Goal: Task Accomplishment & Management: Use online tool/utility

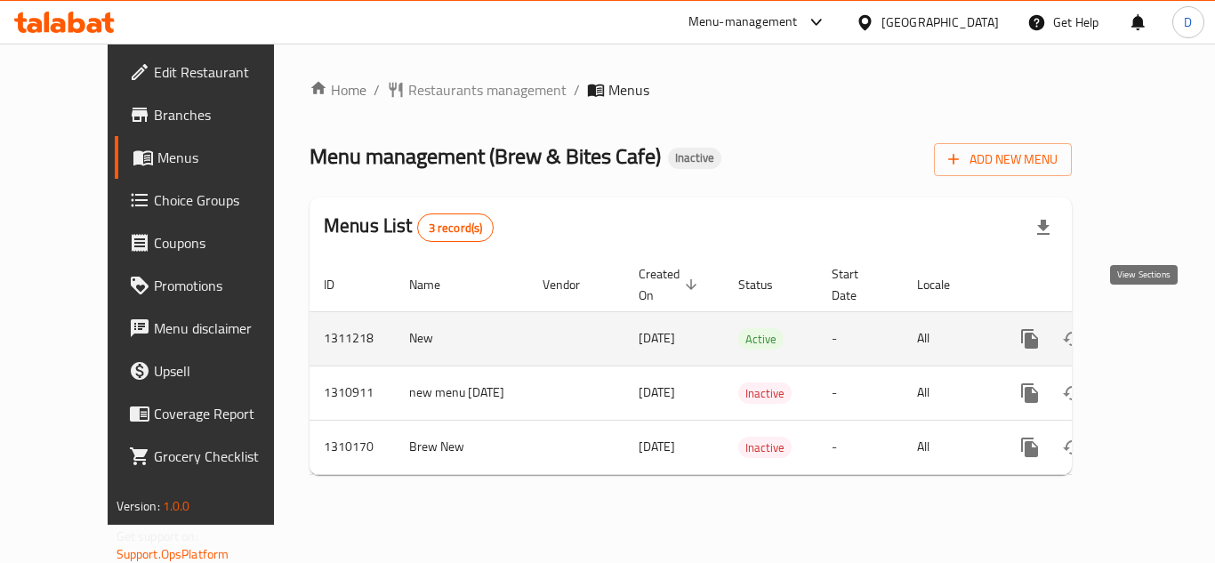
click at [1150, 328] on icon "enhanced table" at bounding box center [1158, 338] width 21 height 21
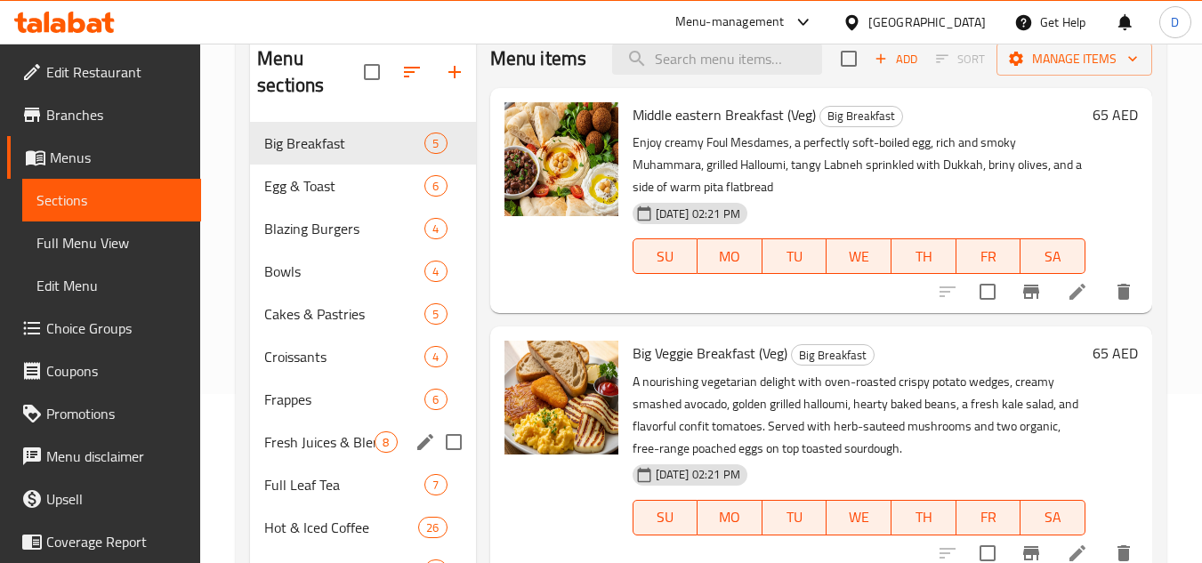
scroll to position [12, 0]
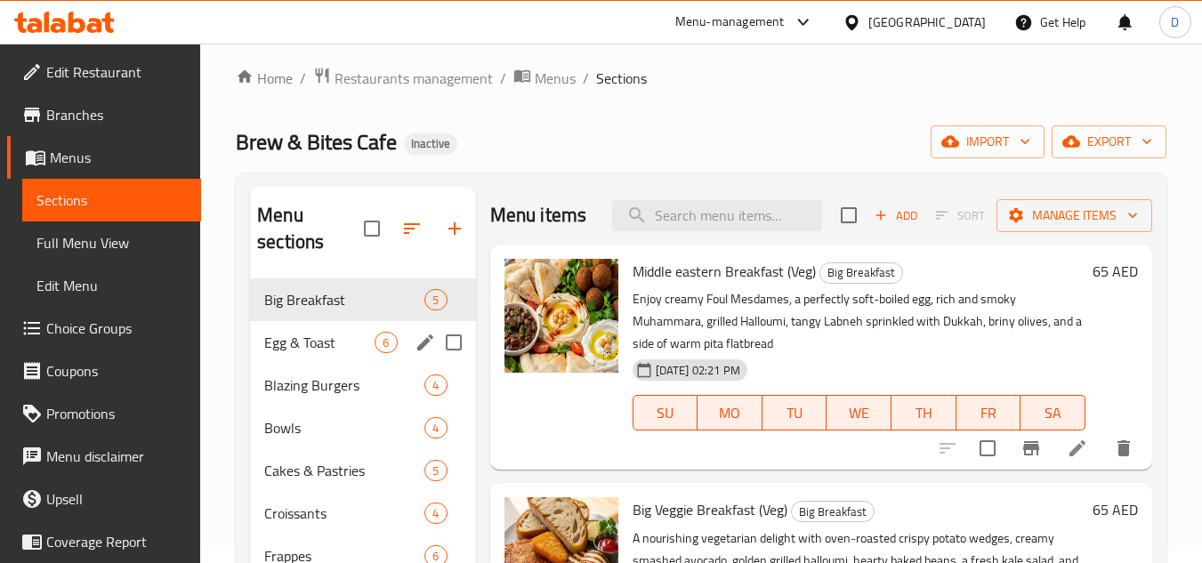
click at [325, 332] on span "Egg & Toast" at bounding box center [319, 342] width 110 height 21
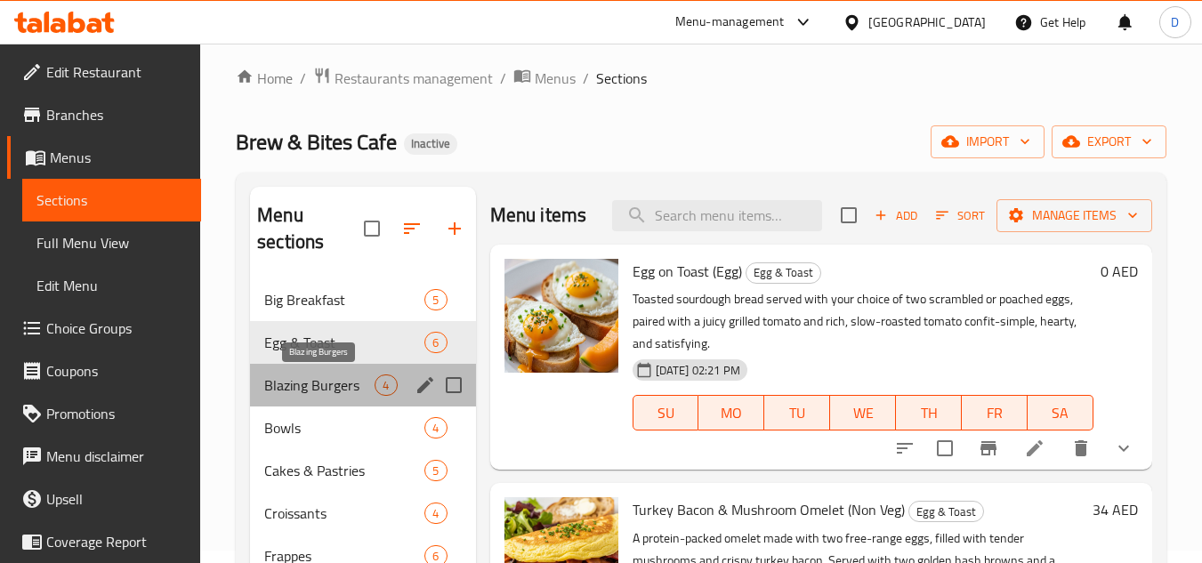
click at [344, 380] on span "Blazing Burgers" at bounding box center [319, 385] width 110 height 21
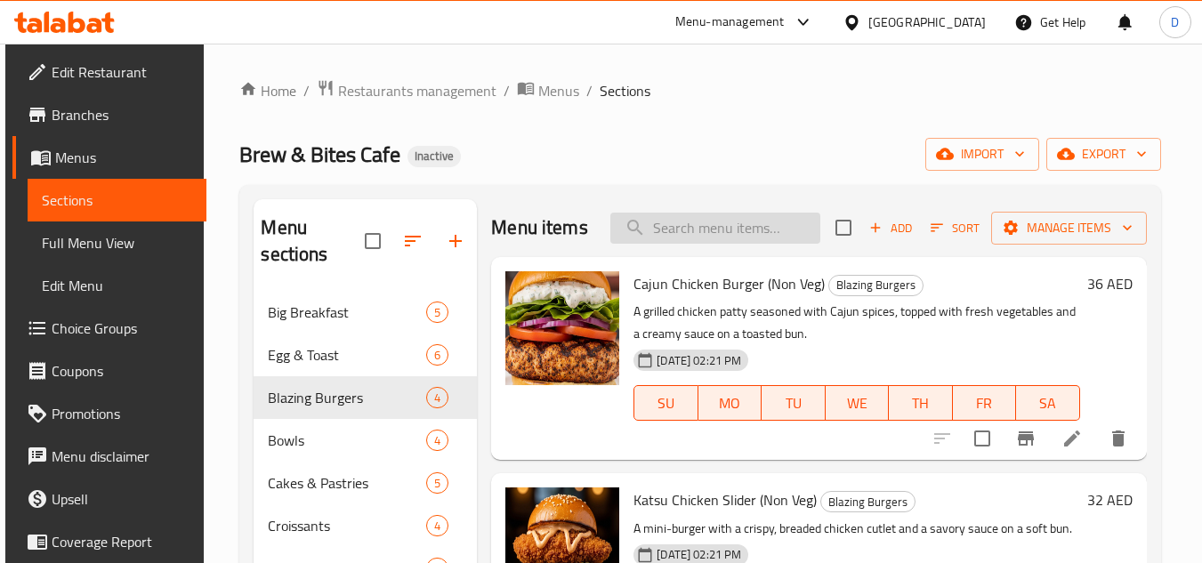
click at [732, 230] on input "search" at bounding box center [715, 228] width 210 height 31
paste input "Cortado"
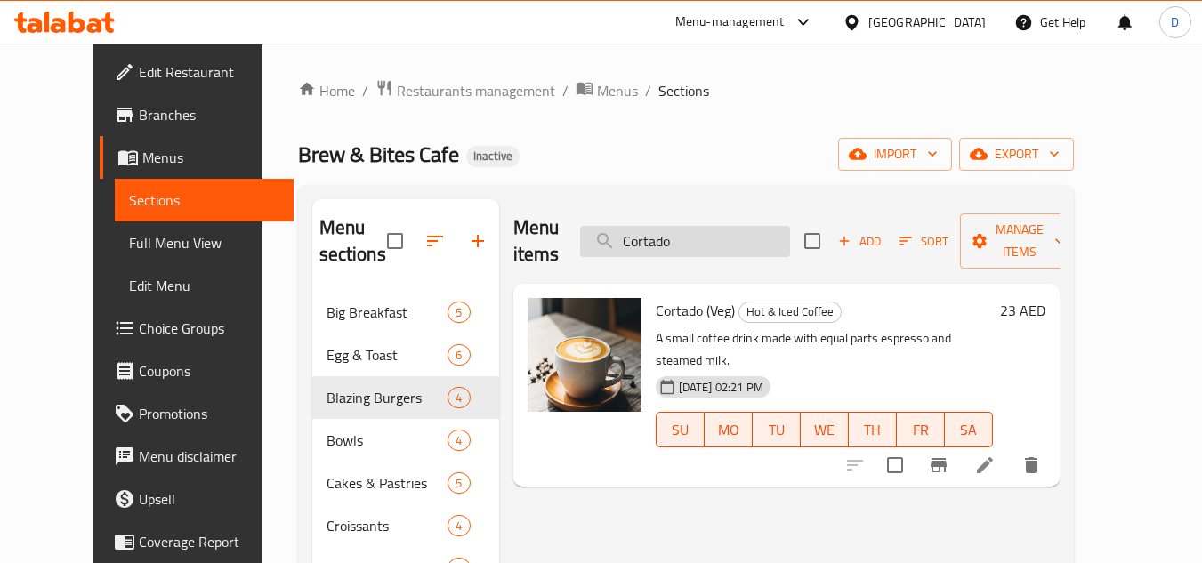
click at [674, 232] on input "Cortado" at bounding box center [685, 241] width 210 height 31
paste input "sta Rica Coffee Beans"
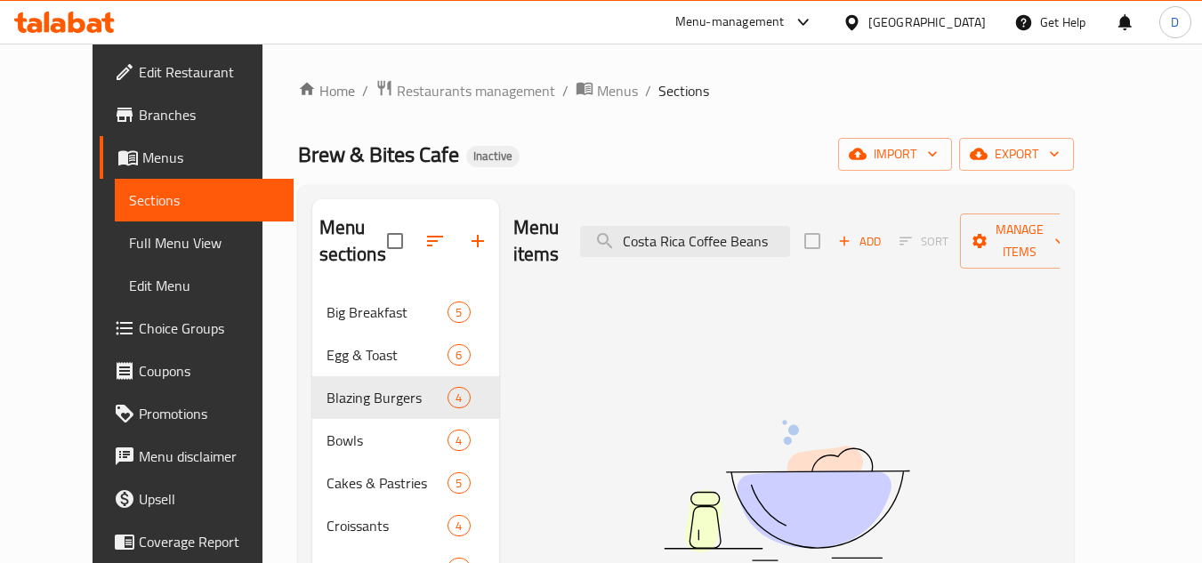
drag, startPoint x: 718, startPoint y: 229, endPoint x: 821, endPoint y: 225, distance: 103.3
click at [821, 225] on div "Menu items Costa Rica Coffee Beans Add Sort Manage items" at bounding box center [786, 241] width 546 height 85
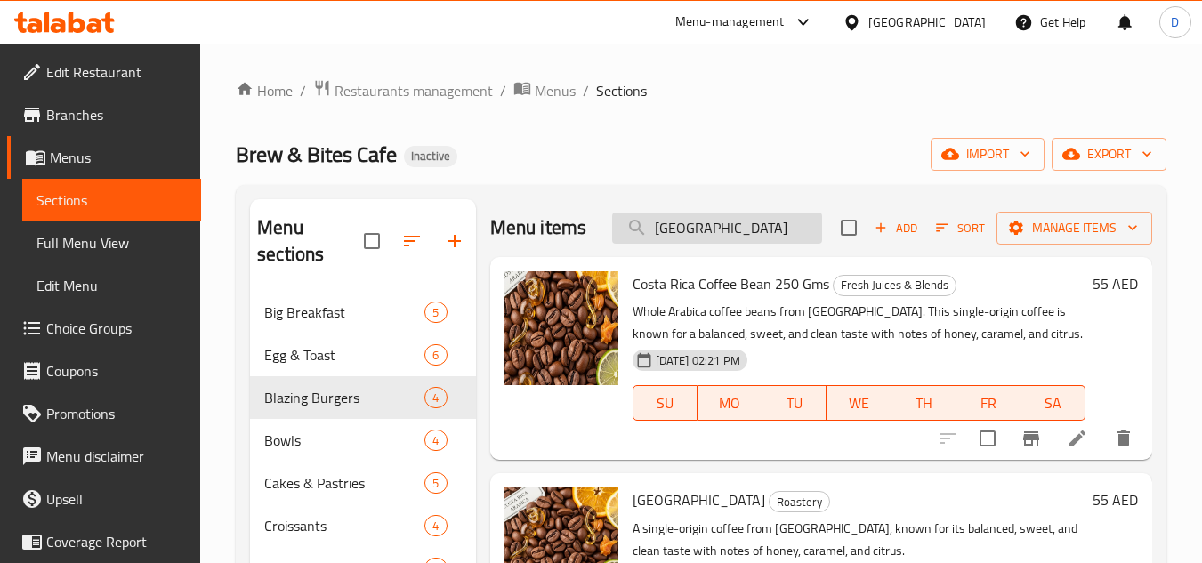
drag, startPoint x: 650, startPoint y: 234, endPoint x: 634, endPoint y: 231, distance: 17.1
click at [634, 231] on input "[GEOGRAPHIC_DATA]" at bounding box center [717, 228] width 210 height 31
paste input "reamy Fruit Salad"
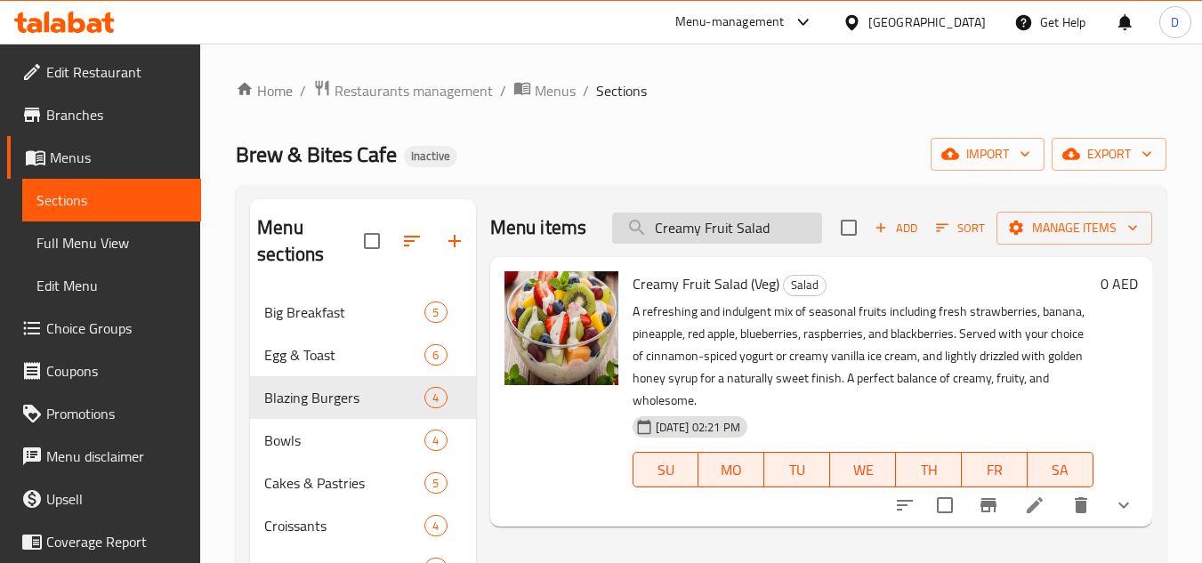
click at [734, 227] on input "Creamy Fruit Salad" at bounding box center [717, 228] width 210 height 31
paste input "Defense Juice"
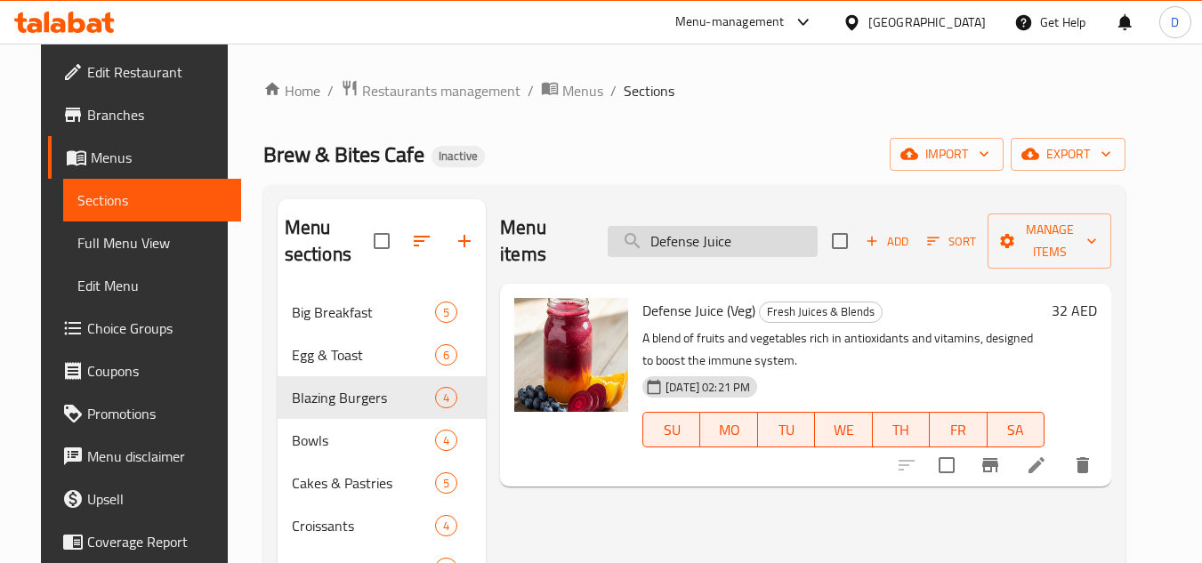
drag, startPoint x: 763, startPoint y: 238, endPoint x: 618, endPoint y: 234, distance: 145.1
click at [618, 234] on input "Defense Juice" at bounding box center [713, 241] width 210 height 31
paste input "Egg Benedict with croissant"
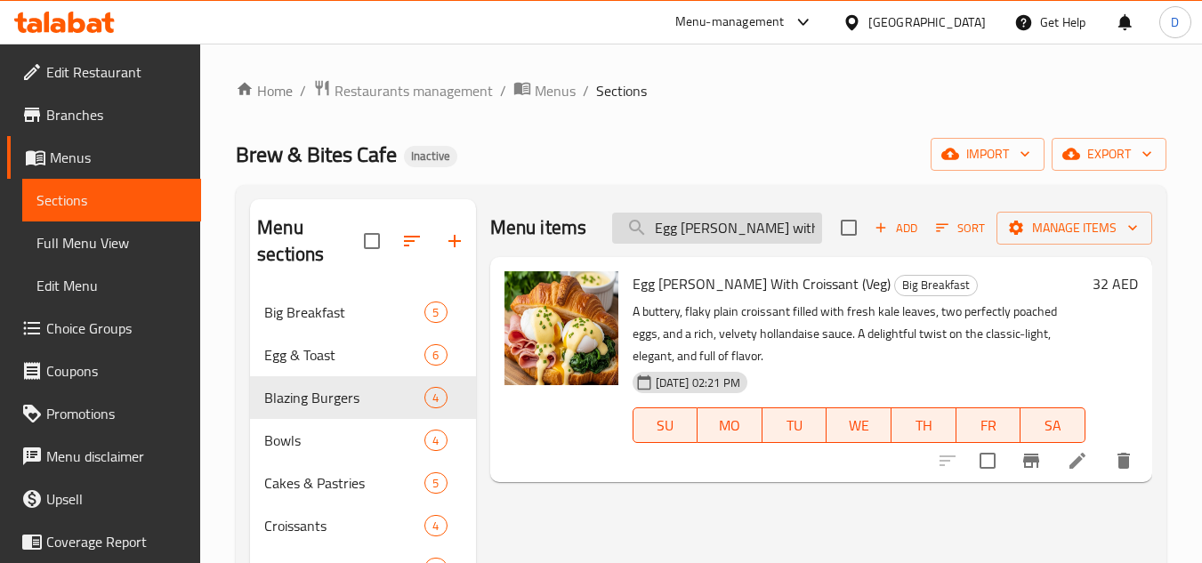
click at [702, 230] on input "Egg Benedict with croissant" at bounding box center [717, 228] width 210 height 31
paste input "on Toas"
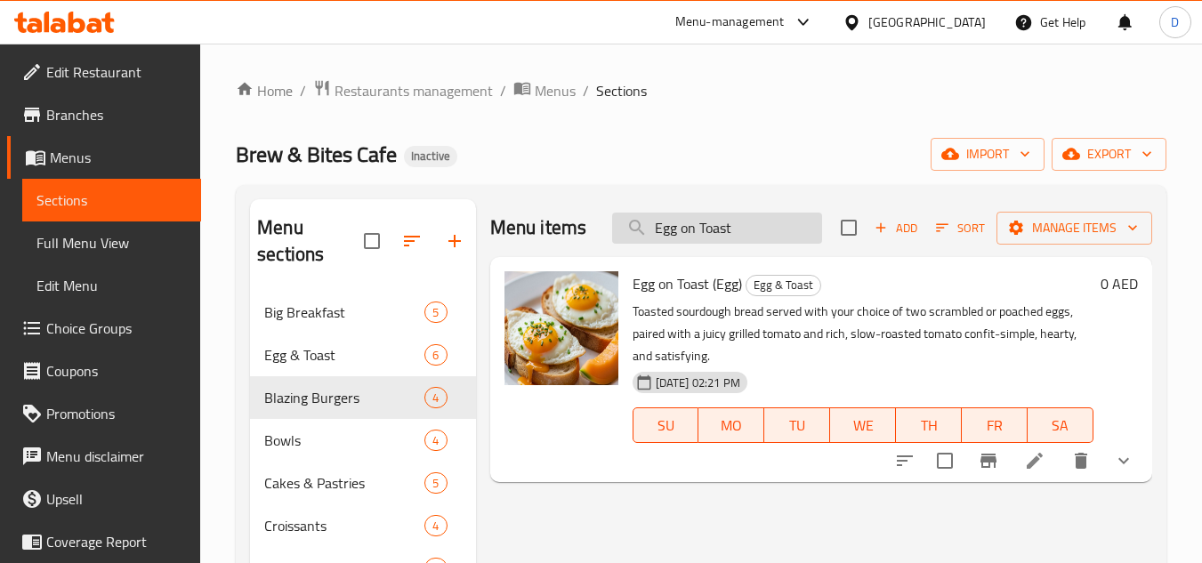
drag, startPoint x: 739, startPoint y: 227, endPoint x: 622, endPoint y: 235, distance: 116.8
click at [623, 235] on input "Egg on Toast" at bounding box center [717, 228] width 210 height 31
paste input "mirati Coffee"
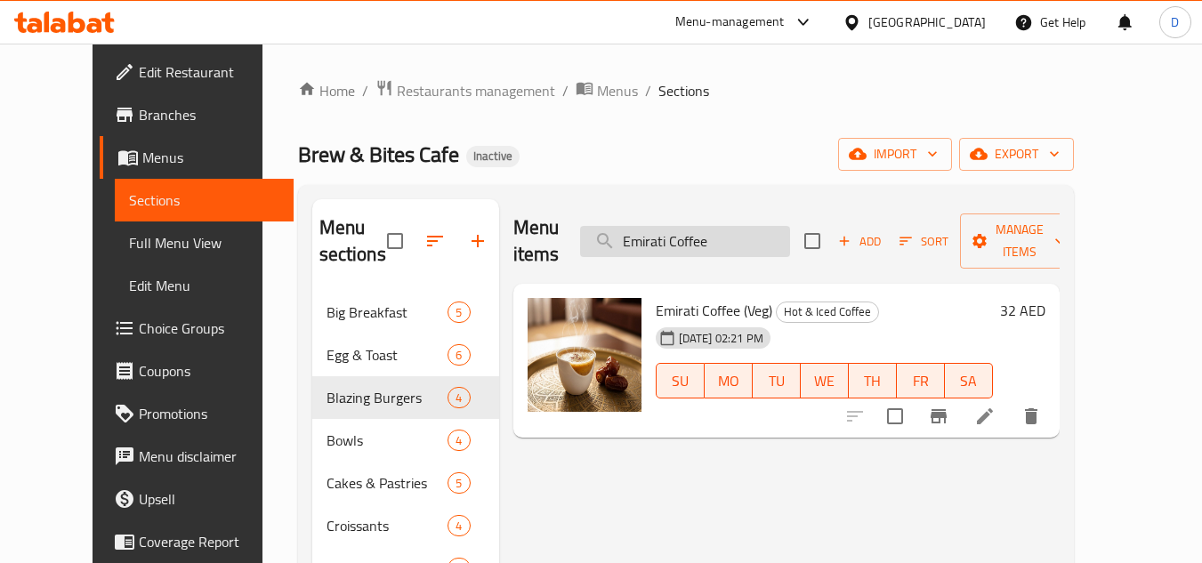
click at [710, 226] on input "Emirati Coffee" at bounding box center [685, 241] width 210 height 31
paste input "spresso"
type input "Espresso"
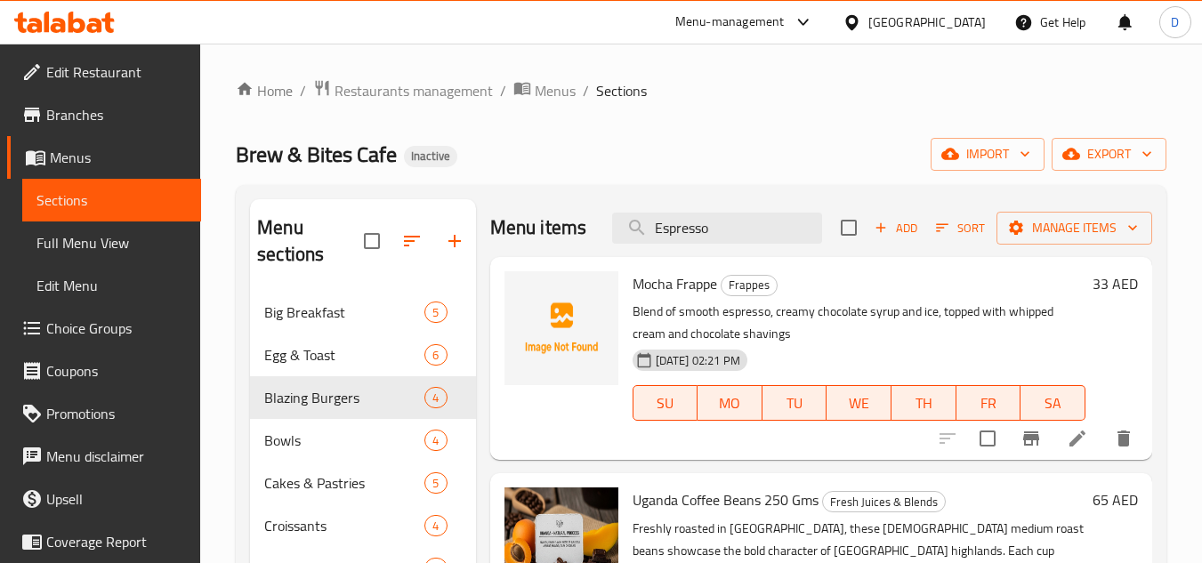
drag, startPoint x: 723, startPoint y: 238, endPoint x: 572, endPoint y: 260, distance: 151.9
click at [572, 257] on div "Menu items Espresso Add Sort Manage items" at bounding box center [821, 228] width 662 height 58
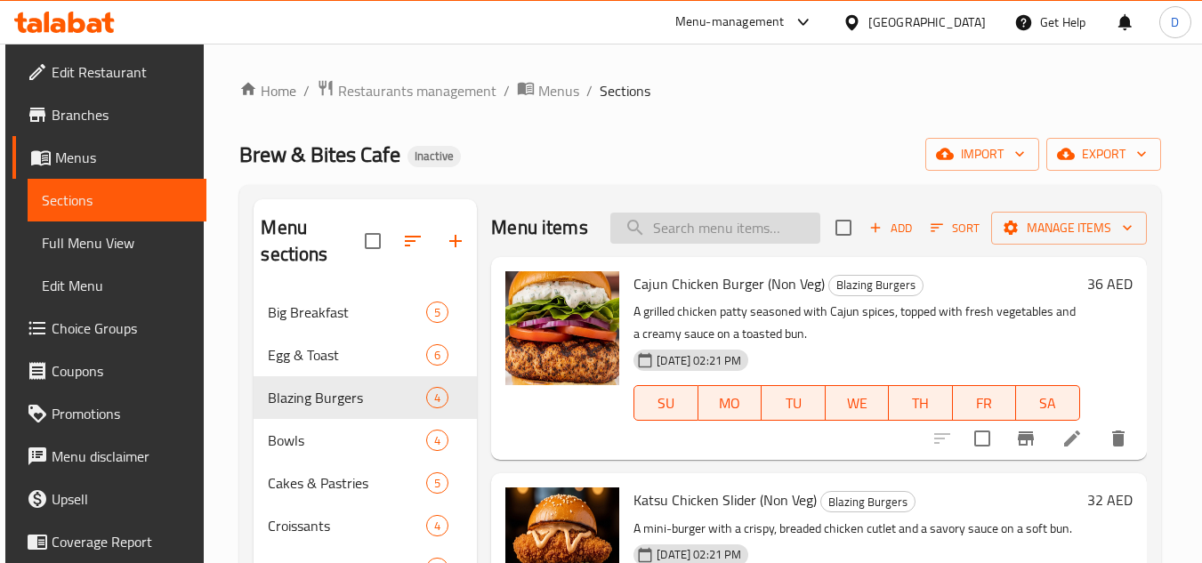
click at [736, 239] on input "search" at bounding box center [715, 228] width 210 height 31
paste input "Flat White"
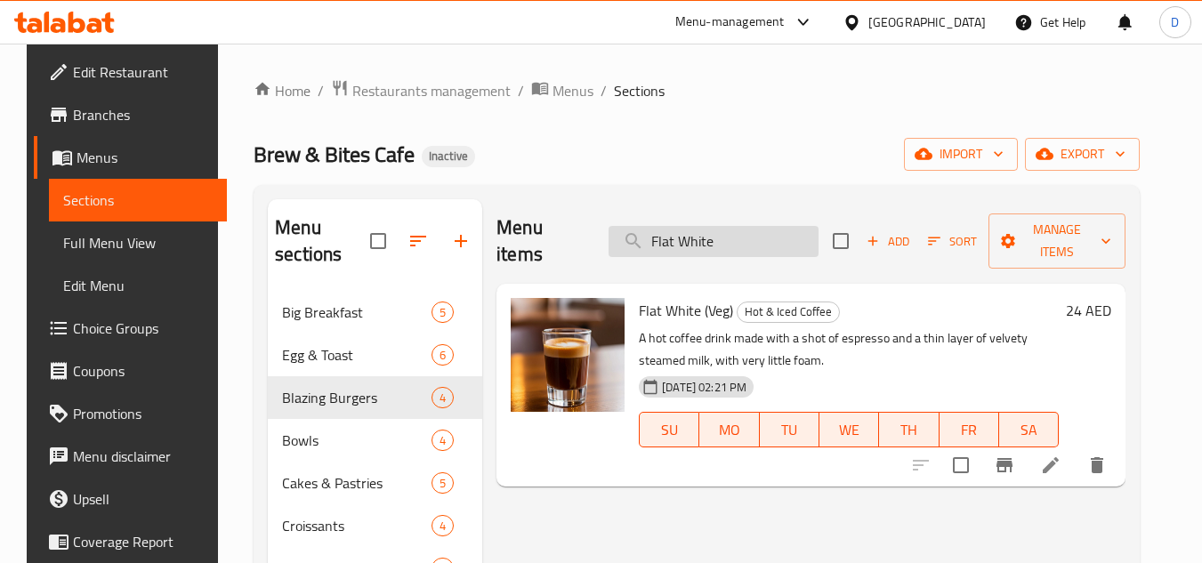
click at [699, 226] on input "Flat White" at bounding box center [714, 241] width 210 height 31
paste input "resh Orange Juic"
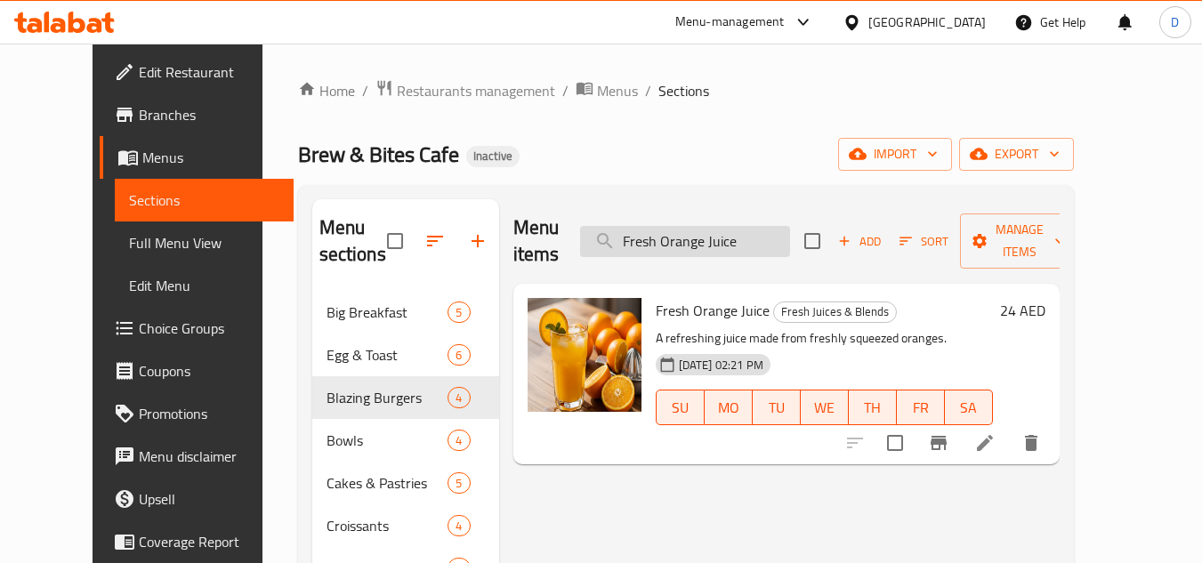
click at [682, 226] on input "Fresh Orange Juice" at bounding box center [685, 241] width 210 height 31
paste input "Pineappl"
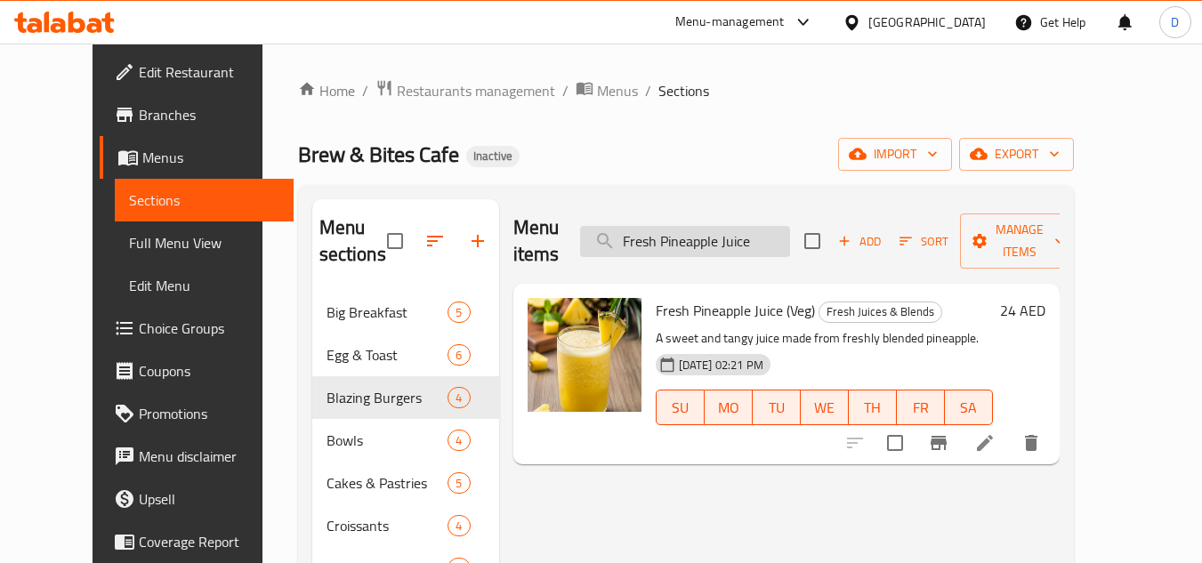
click at [662, 226] on input "Fresh Pineapple Juice" at bounding box center [685, 241] width 210 height 31
paste input "uit Yogurt Bowl"
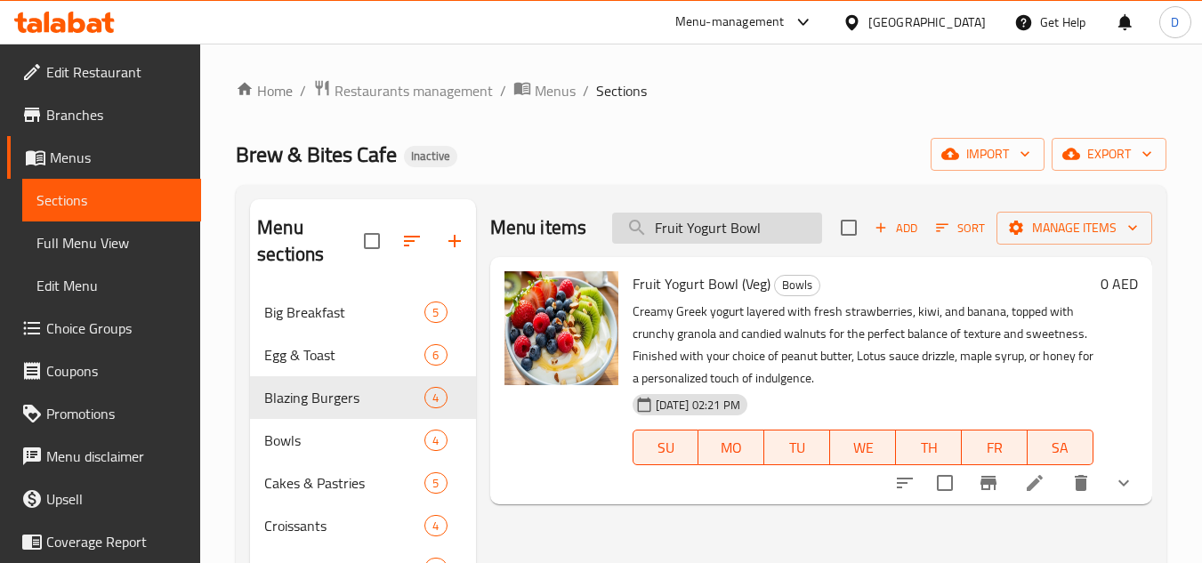
click at [743, 217] on input "Fruit Yogurt Bowl" at bounding box center [717, 228] width 210 height 31
paste input "Green Detox"
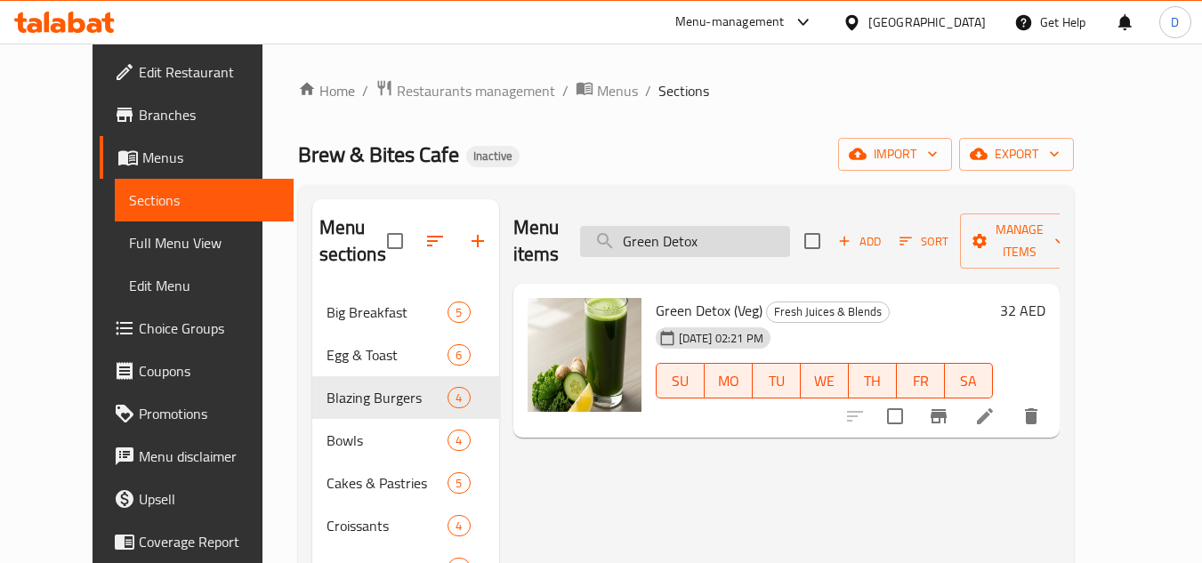
click at [705, 226] on input "Green Detox" at bounding box center [685, 241] width 210 height 31
paste input "Hot Caramel Macchiato"
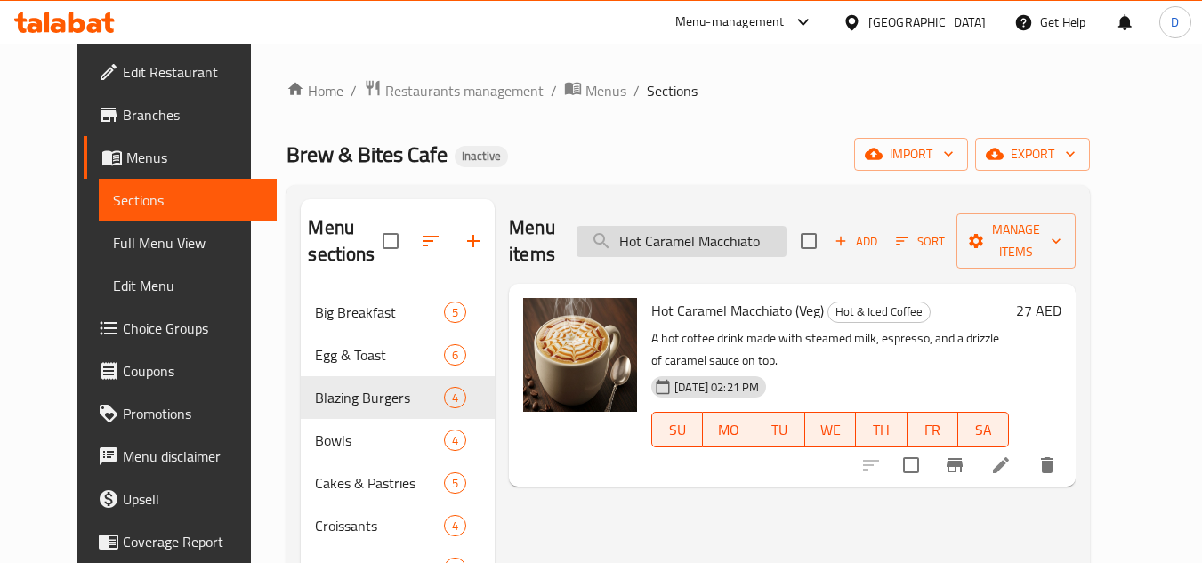
click at [694, 226] on input "Hot Caramel Macchiato" at bounding box center [682, 241] width 210 height 31
paste input "Iced Cafe Latte"
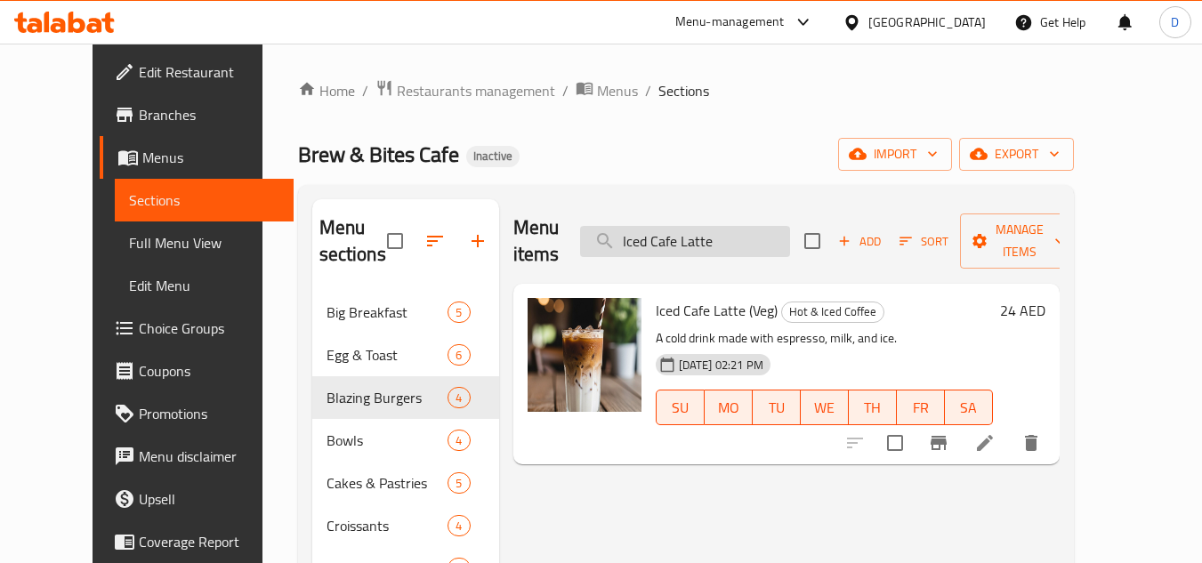
click at [710, 242] on input "Iced Cafe Latte" at bounding box center [685, 241] width 210 height 31
paste input "ramel Macchiato"
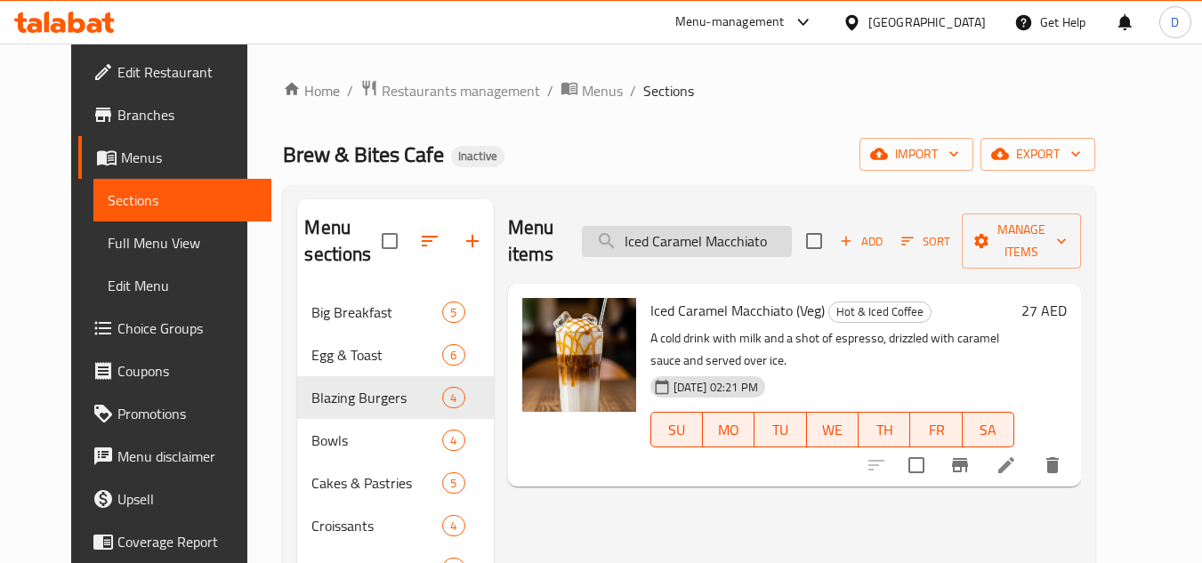
click at [739, 226] on input "Iced Caramel Macchiato" at bounding box center [687, 241] width 210 height 31
paste input "loud Matcha"
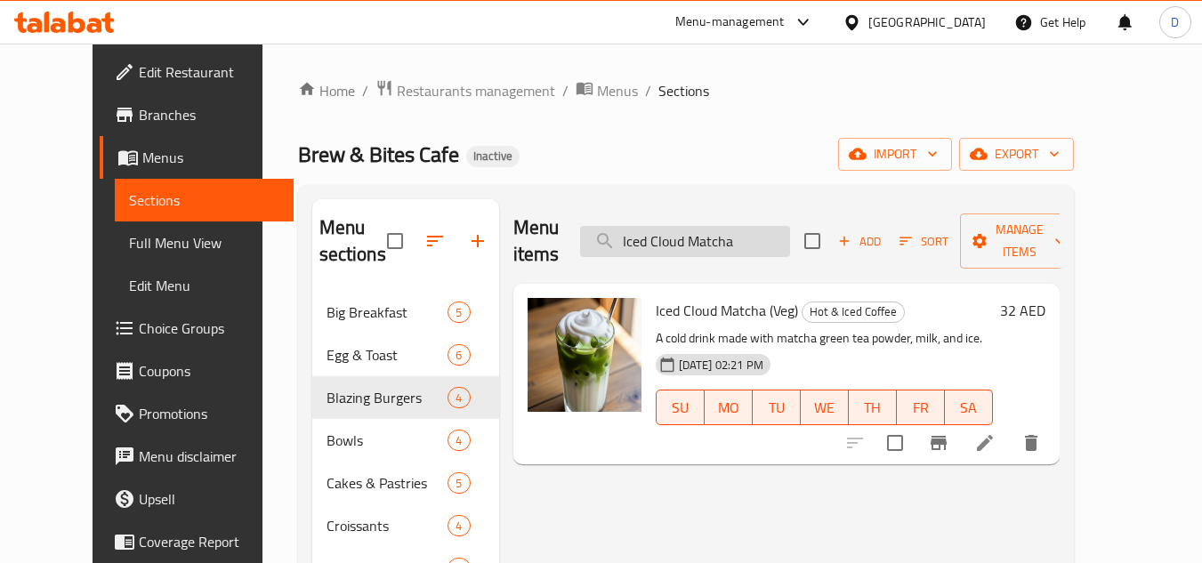
click at [708, 226] on input "Iced Cloud Matcha" at bounding box center [685, 241] width 210 height 31
paste input "Matcha Latte"
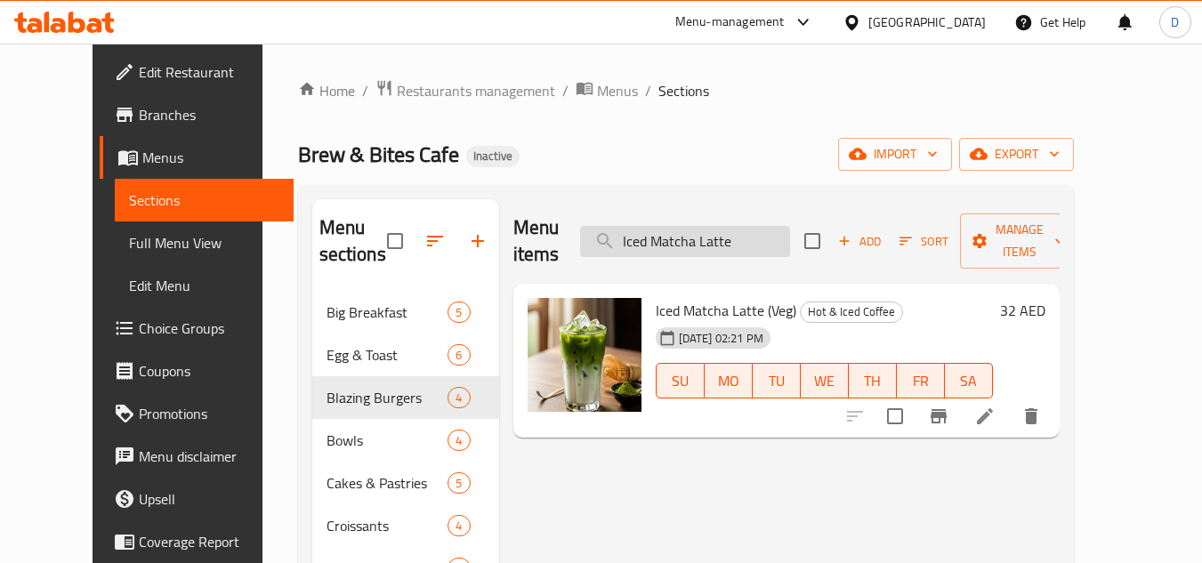
click at [714, 226] on input "Iced Matcha Latte" at bounding box center [685, 241] width 210 height 31
paste input "Spanish"
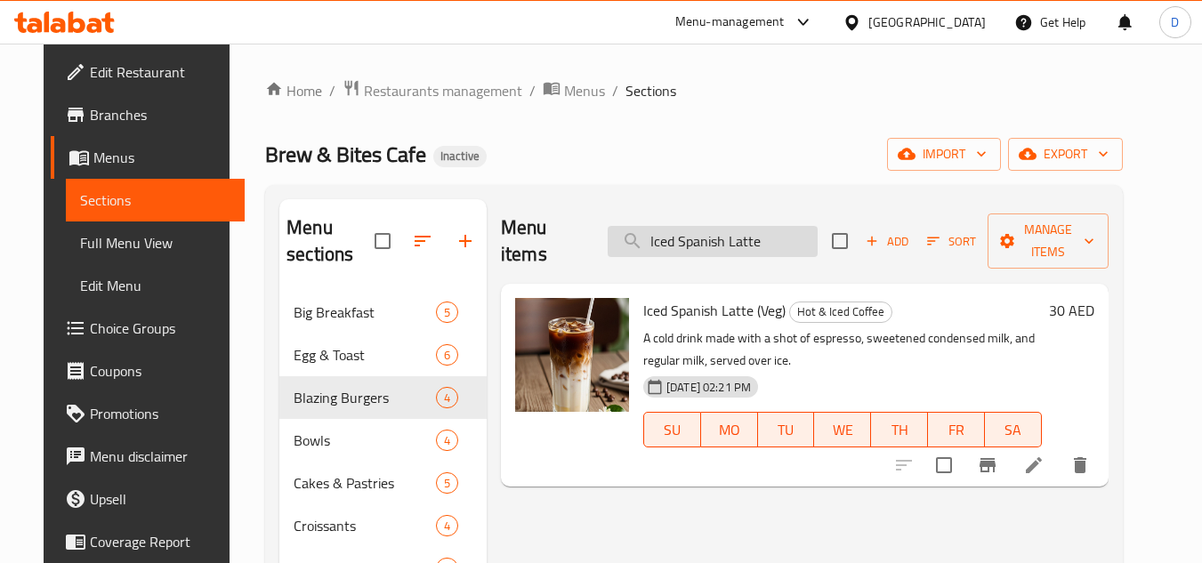
click at [698, 230] on input "Iced Spanish Latte" at bounding box center [713, 241] width 210 height 31
paste input "talian Omele"
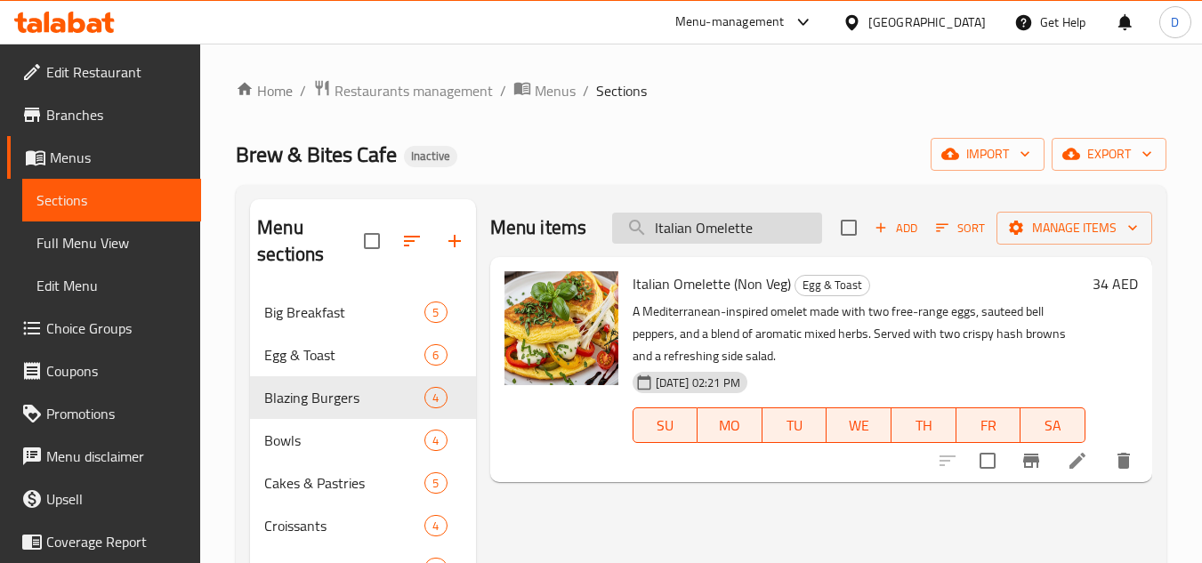
click at [714, 227] on input "Italian Omelette" at bounding box center [717, 228] width 210 height 31
paste input "Katsu Chicken Bowl"
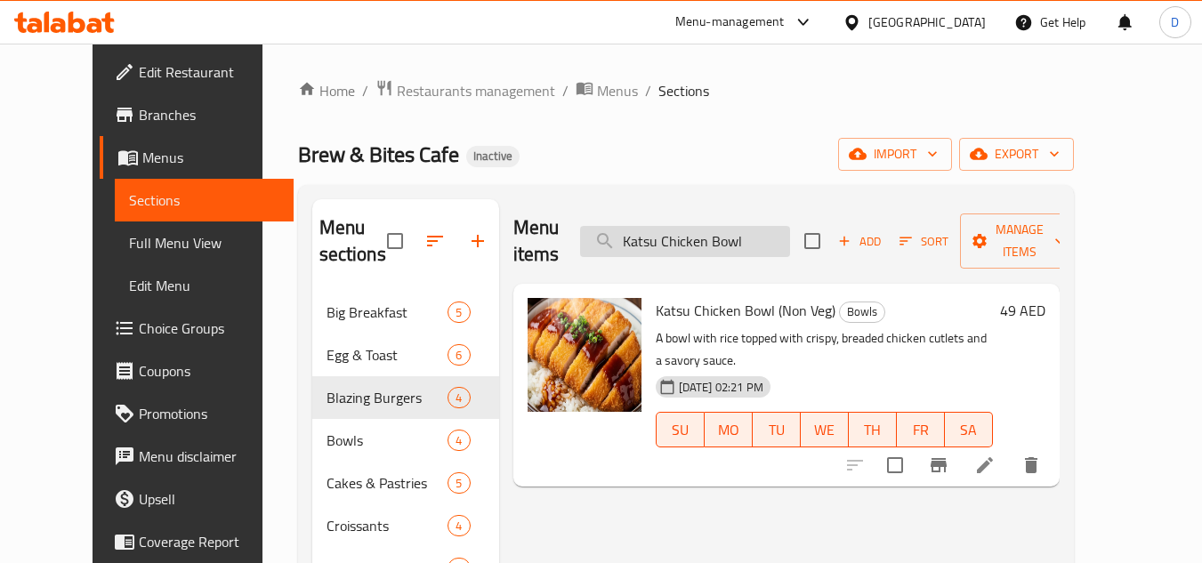
click at [714, 229] on input "Katsu Chicken Bowl" at bounding box center [685, 241] width 210 height 31
paste input "Slider"
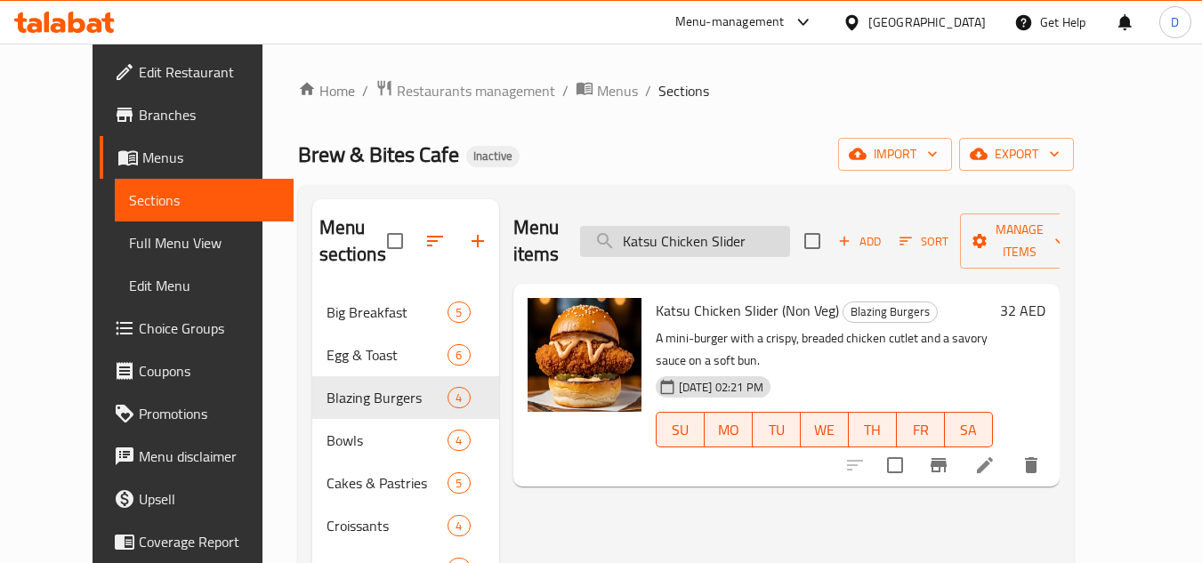
click at [691, 233] on input "Katsu Chicken Slider" at bounding box center [685, 241] width 210 height 31
paste input "search"
click at [691, 233] on input "Katsu Slider" at bounding box center [685, 241] width 210 height 31
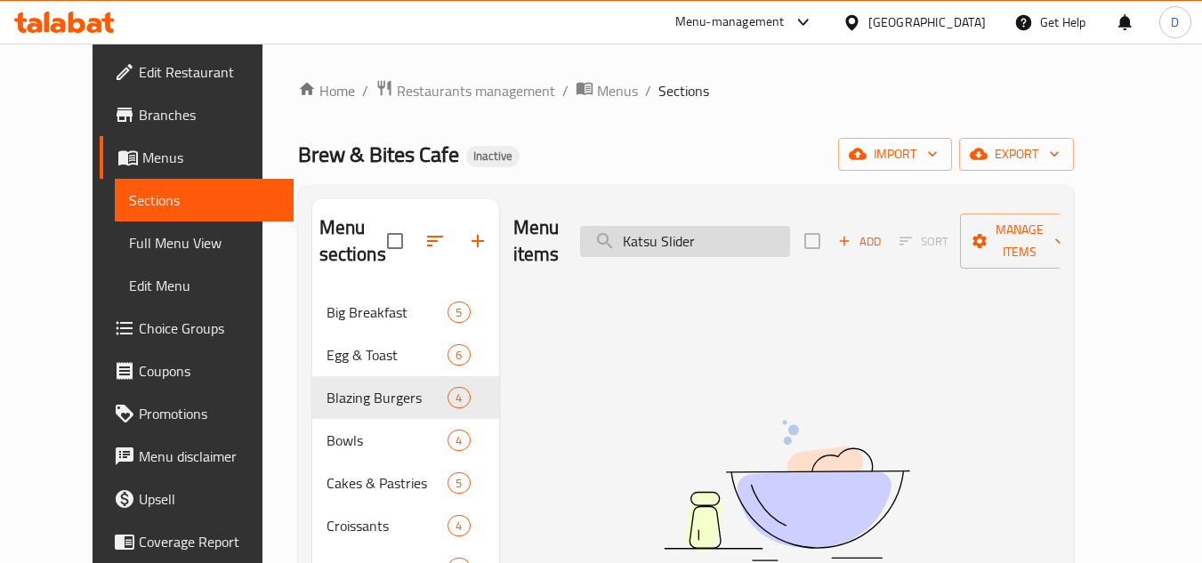
paste input "search"
type input "Katsu"
click at [691, 233] on input "Katsu" at bounding box center [685, 241] width 210 height 31
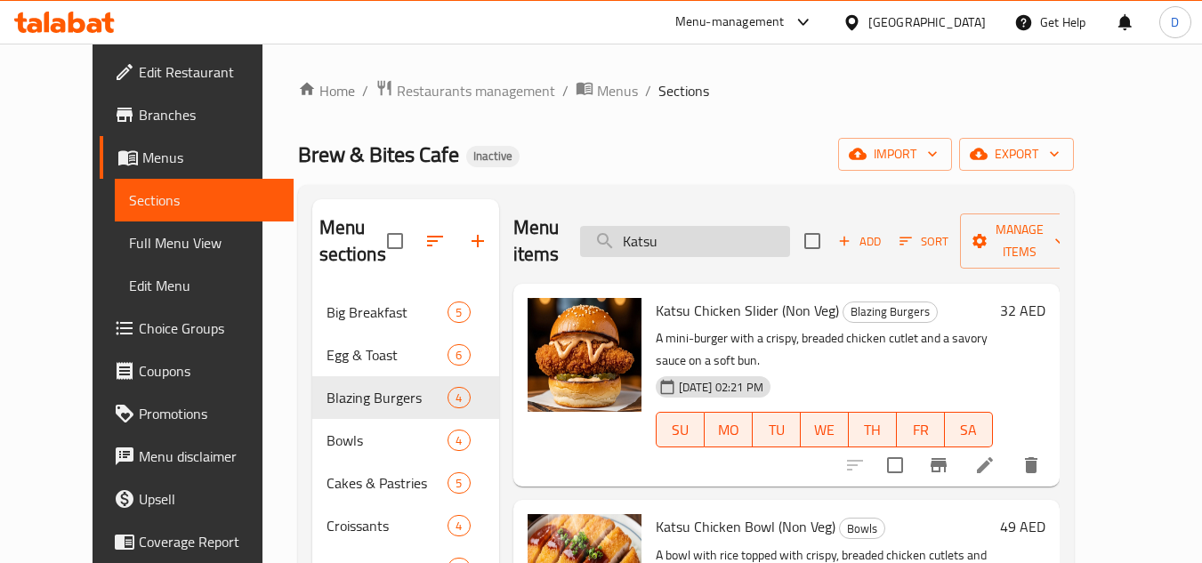
click at [691, 233] on input "Katsu" at bounding box center [685, 241] width 210 height 31
paste input "search"
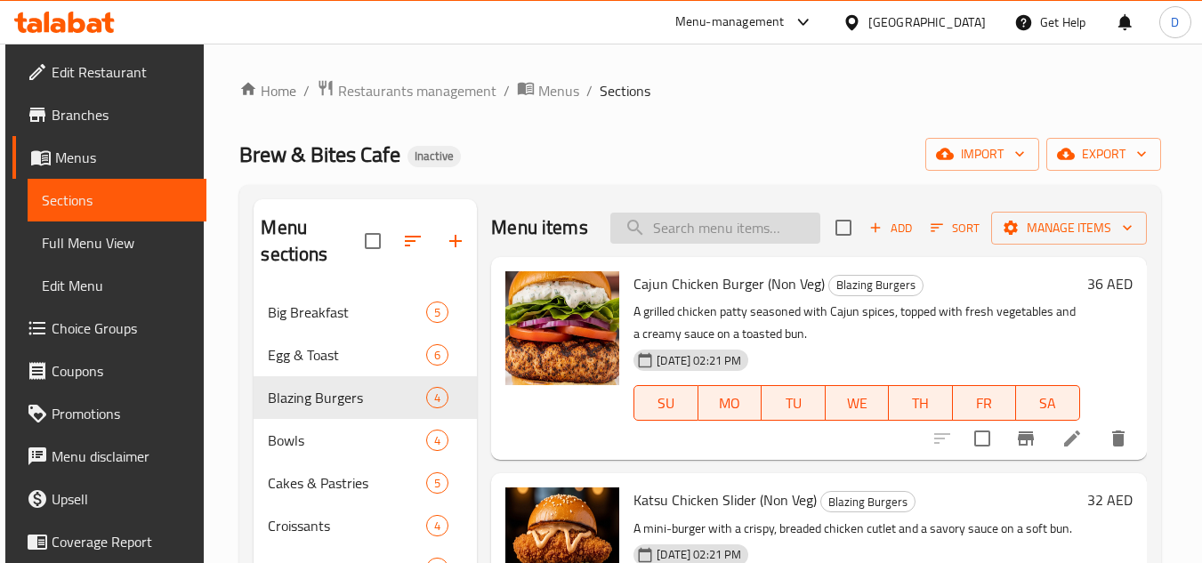
click at [689, 231] on input "search" at bounding box center [715, 228] width 210 height 31
paste input "search"
click at [734, 220] on input "search" at bounding box center [715, 228] width 210 height 31
paste input "Masala Omelette"
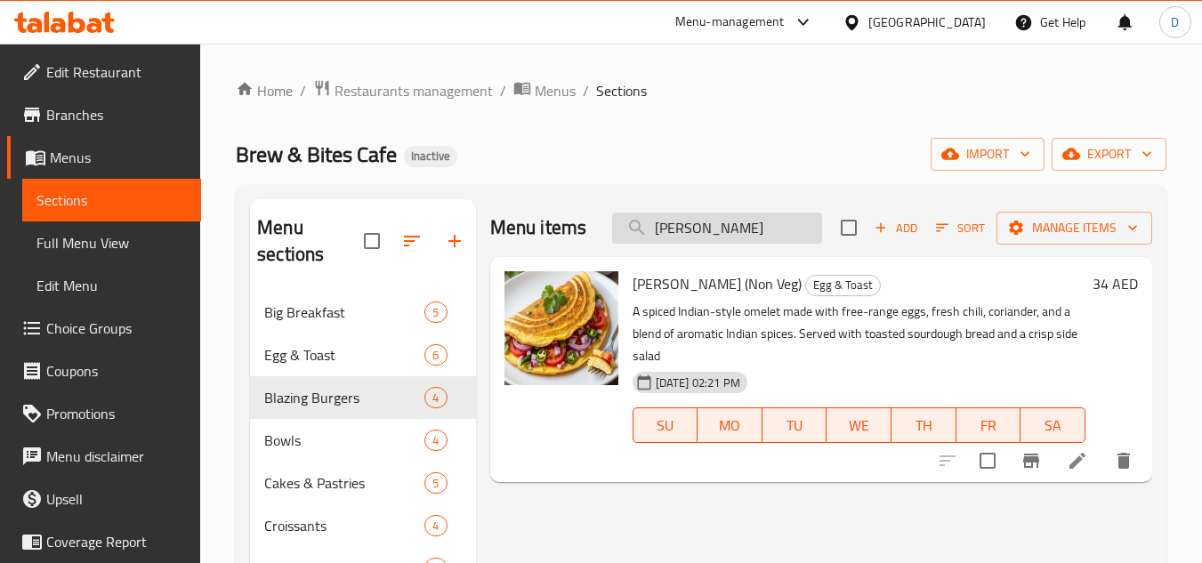
click at [711, 234] on input "Masala Omelette" at bounding box center [717, 228] width 210 height 31
paste input "tcha Latte Hot"
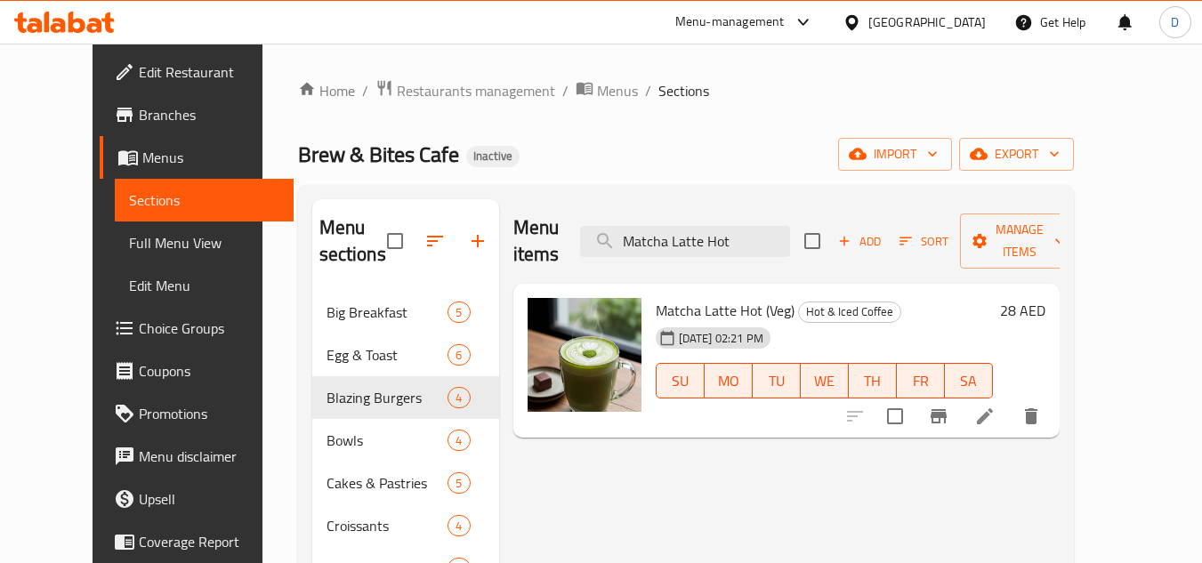
click at [674, 249] on div "Menu items Matcha Latte Hot Add Sort Manage items" at bounding box center [786, 241] width 546 height 85
click at [698, 226] on input "Matcha Latte Hot" at bounding box center [685, 241] width 210 height 31
paste input "iddle eastern Breakfas"
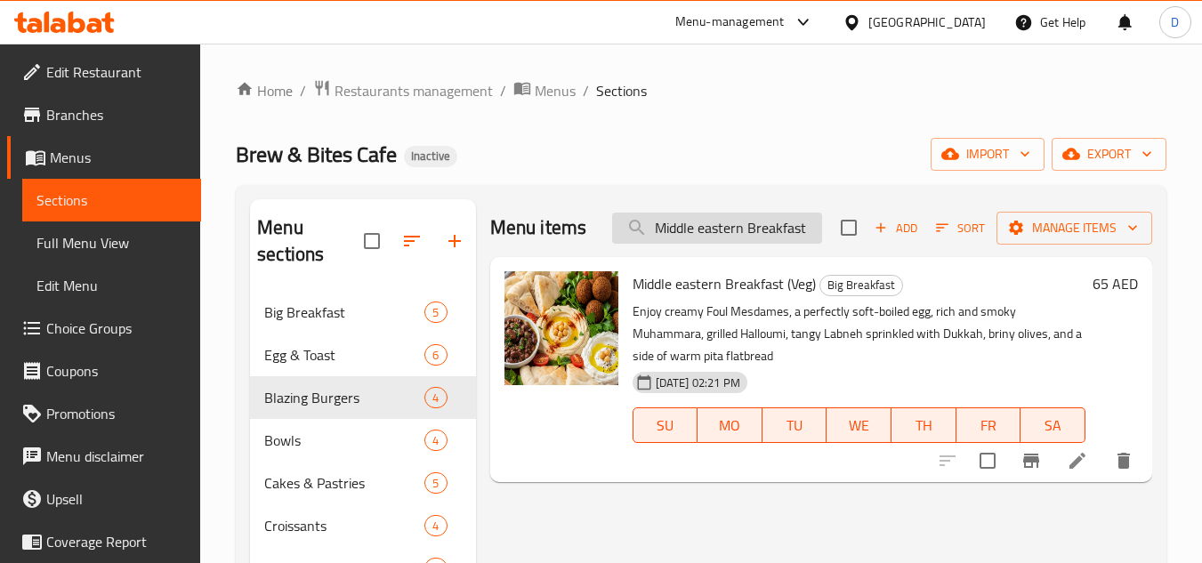
click at [726, 240] on input "Middle eastern Breakfast" at bounding box center [717, 228] width 210 height 31
paste input "ozzarella Cheese Omelette"
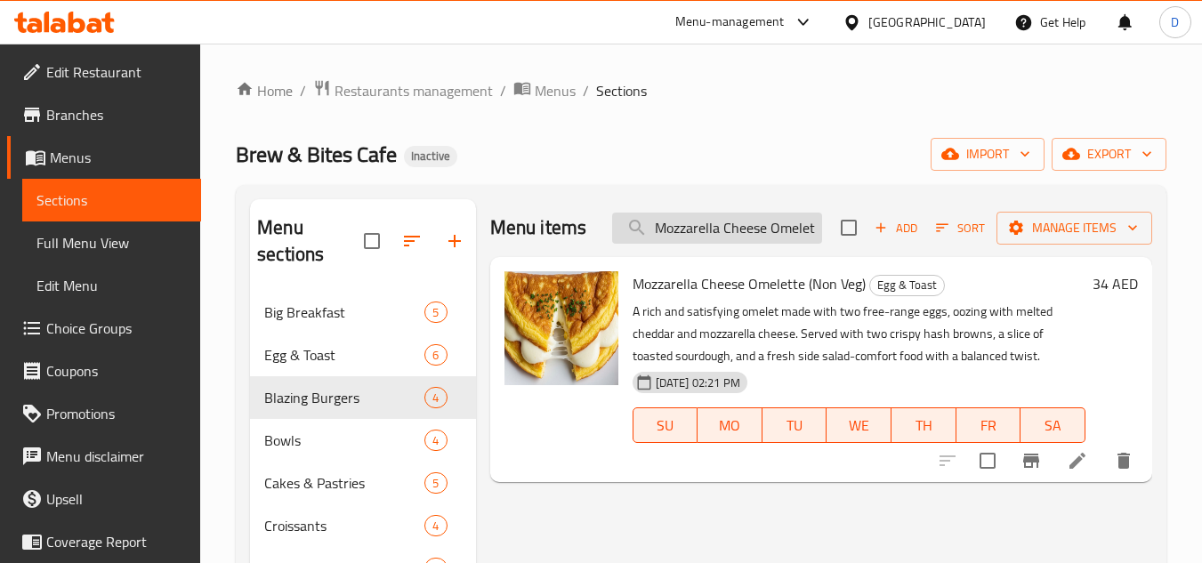
click at [701, 237] on input "Mozzarella Cheese Omelette" at bounding box center [717, 228] width 210 height 31
paste input "Pomegranate Mojito"
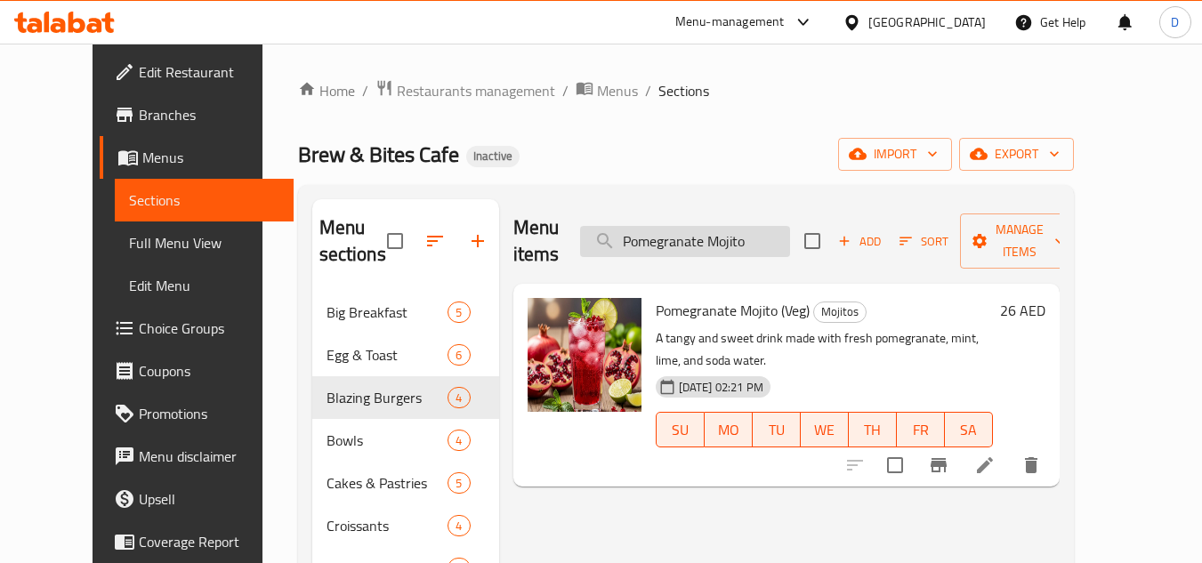
click at [676, 238] on input "Pomegranate Mojito" at bounding box center [685, 241] width 210 height 31
paste input "tato Gnocchi with Fresh Truffle"
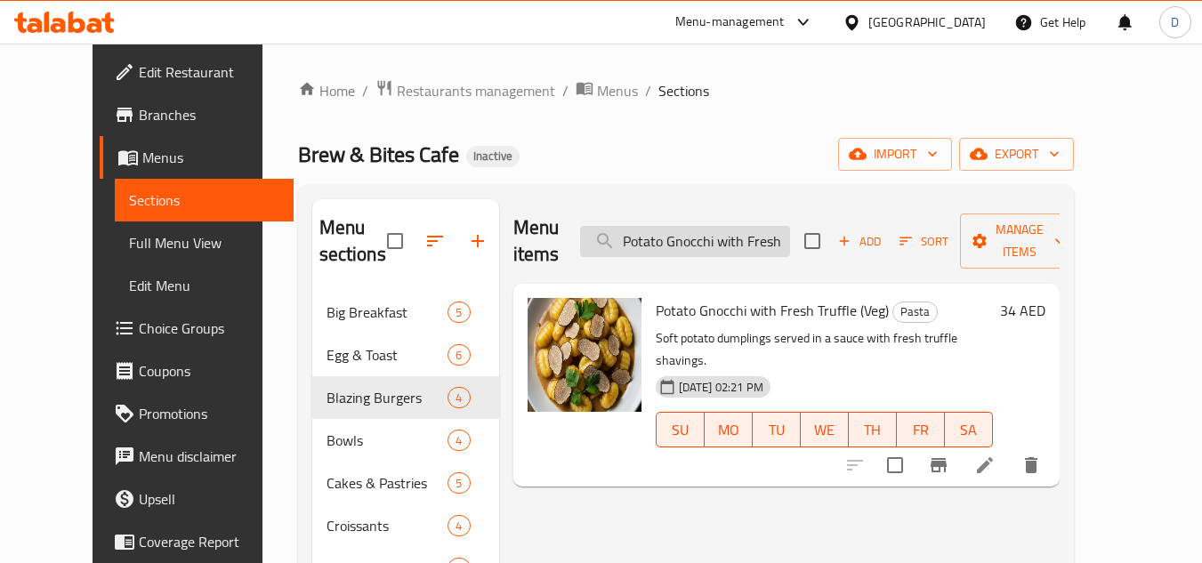
click at [730, 226] on input "Potato Gnocchi with Fresh Truffle" at bounding box center [685, 241] width 210 height 31
paste input "Quinoa & Beet Root Salad"
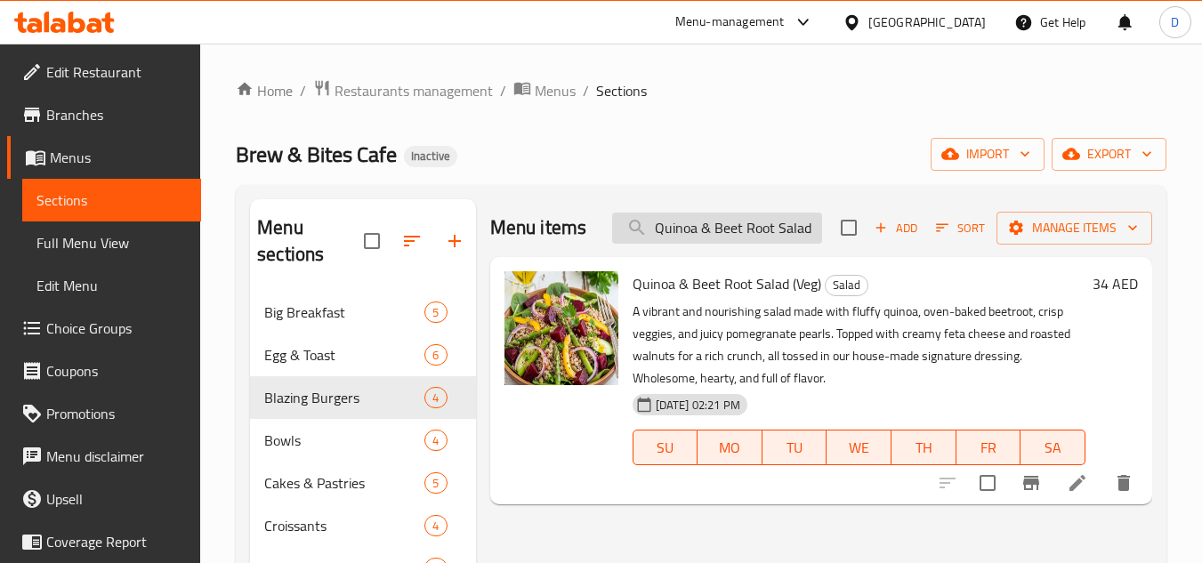
click at [689, 218] on input "Quinoa & Beet Root Salad" at bounding box center [717, 228] width 210 height 31
paste input "Samosa"
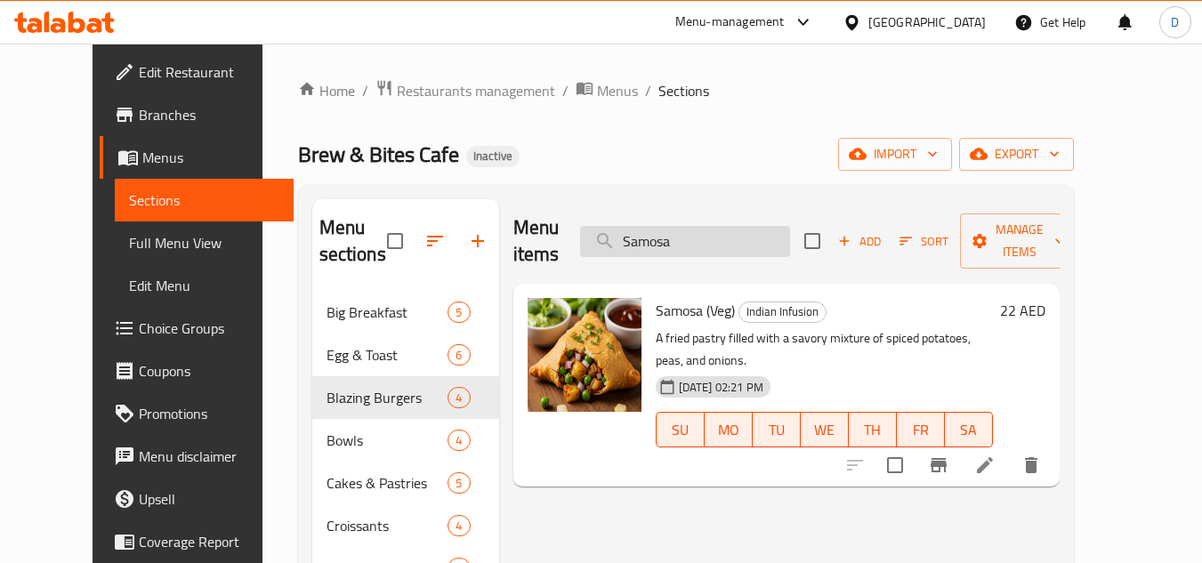
click at [678, 229] on input "Samosa" at bounding box center [685, 241] width 210 height 31
paste input "udi Coffee"
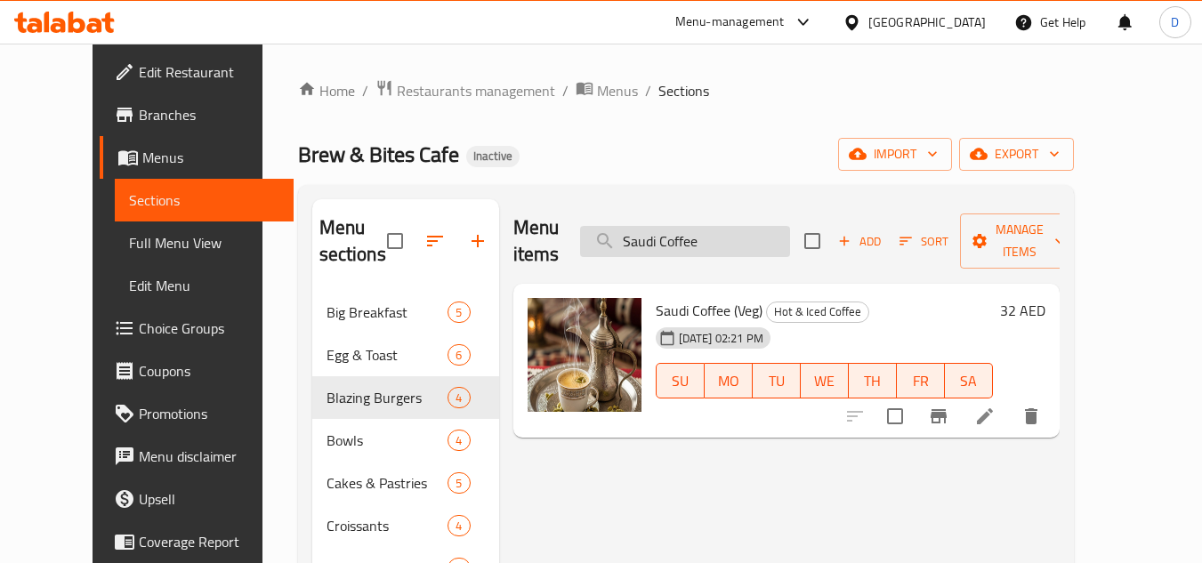
drag, startPoint x: 748, startPoint y: 228, endPoint x: 613, endPoint y: 238, distance: 135.6
click at [613, 238] on input "Saudi Coffee" at bounding box center [685, 241] width 210 height 31
paste input "hakshuka"
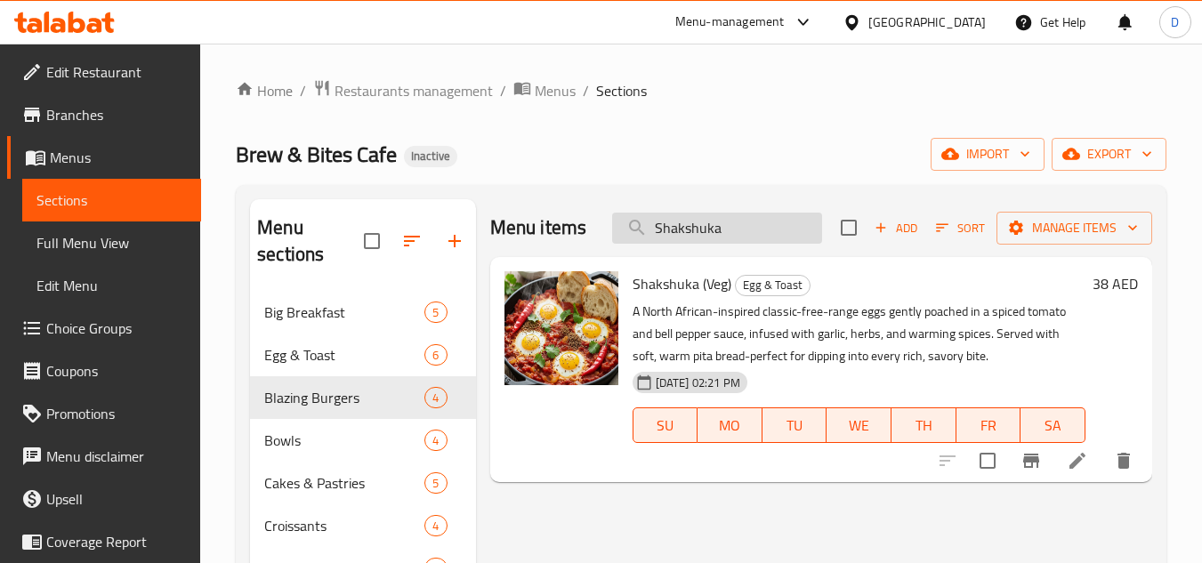
click at [689, 230] on input "Shakshuka" at bounding box center [717, 228] width 210 height 31
paste input "irma Sparkling Water 330ml"
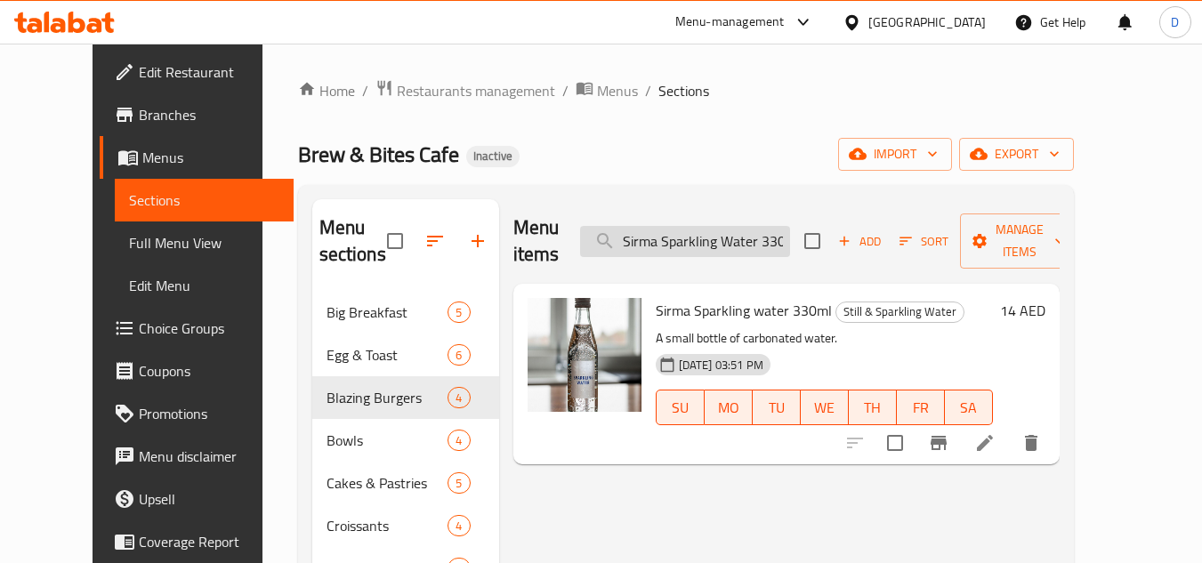
click at [700, 226] on input "Sirma Sparkling Water 330ml" at bounding box center [685, 241] width 210 height 31
paste input "till"
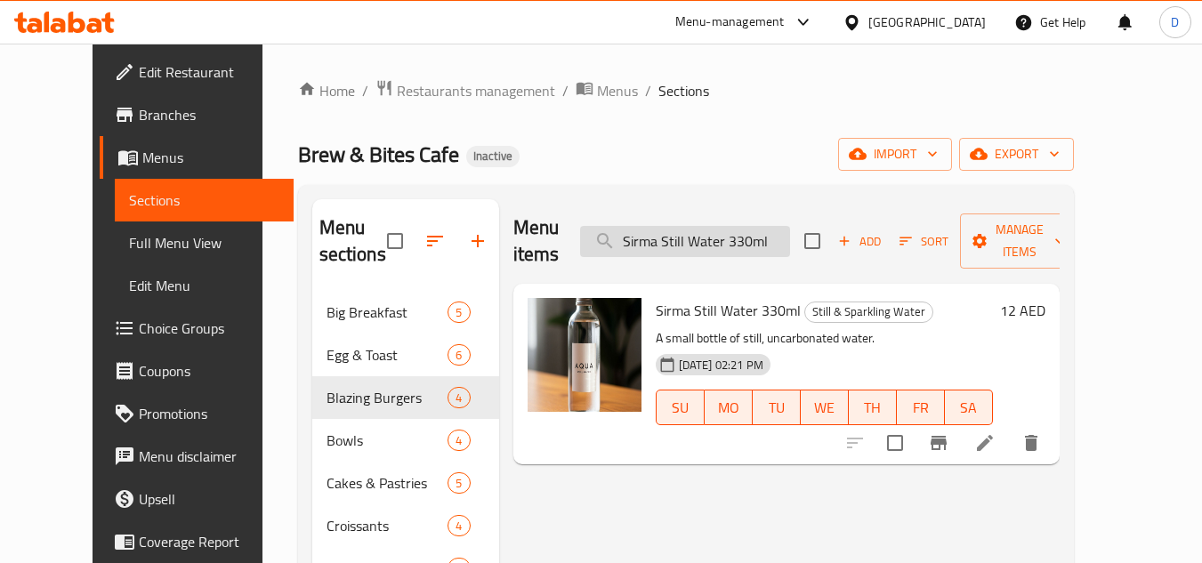
click at [699, 226] on input "Sirma Still Water 330ml" at bounding box center [685, 241] width 210 height 31
paste input "trawberry Mojito"
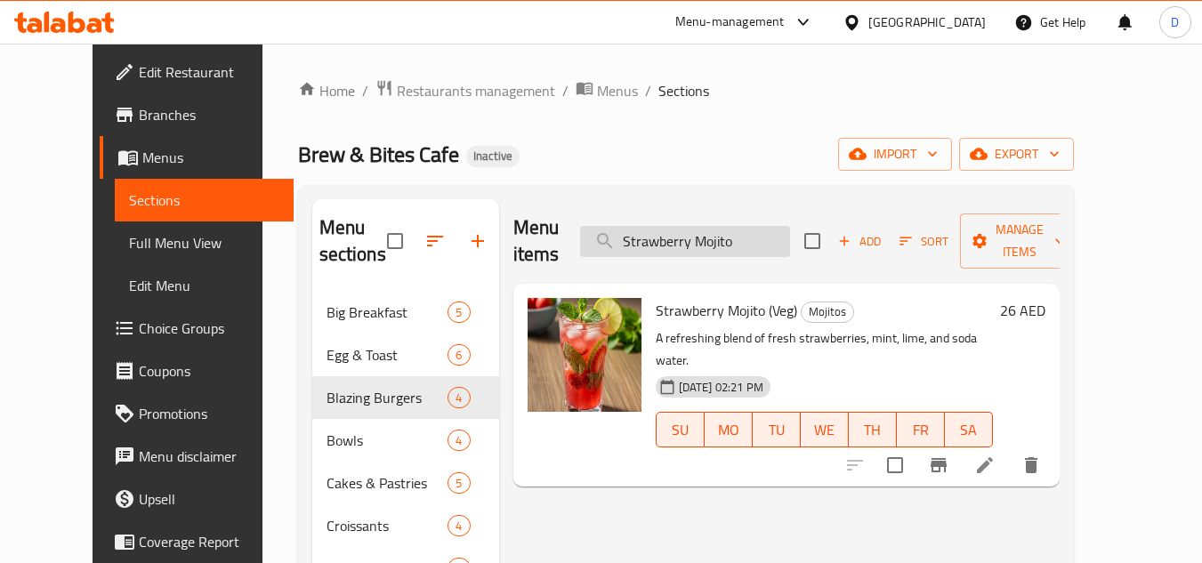
click at [696, 226] on input "Strawberry Mojito" at bounding box center [685, 241] width 210 height 31
paste input "Truffle Chicken Alfredo Pasta"
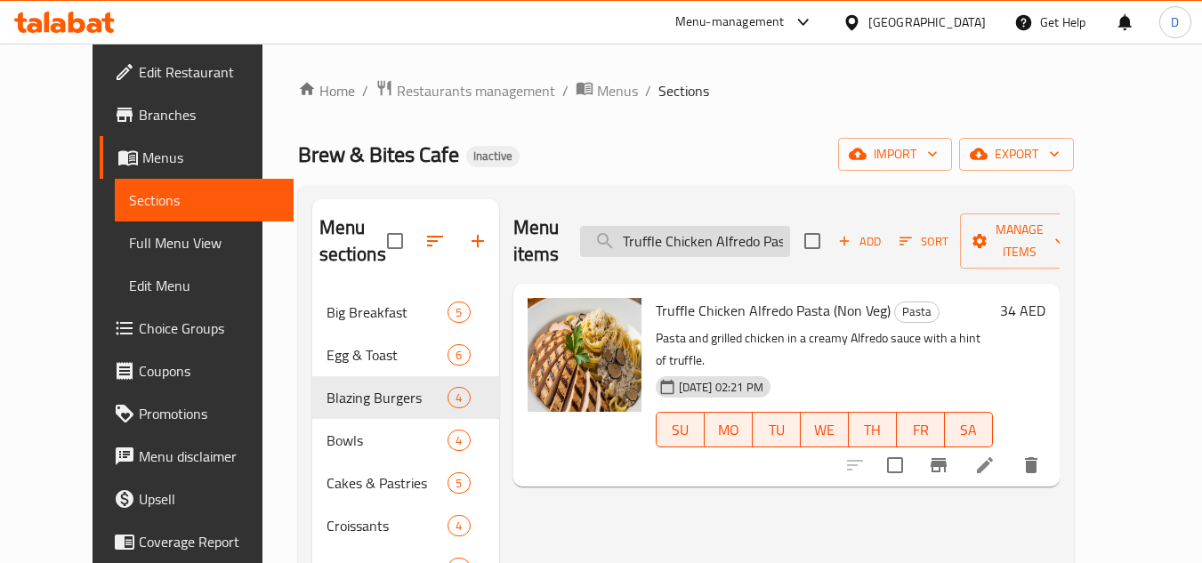
click at [753, 226] on input "Truffle Chicken Alfredo Pasta" at bounding box center [685, 241] width 210 height 31
paste input "d Fries with Parmesan"
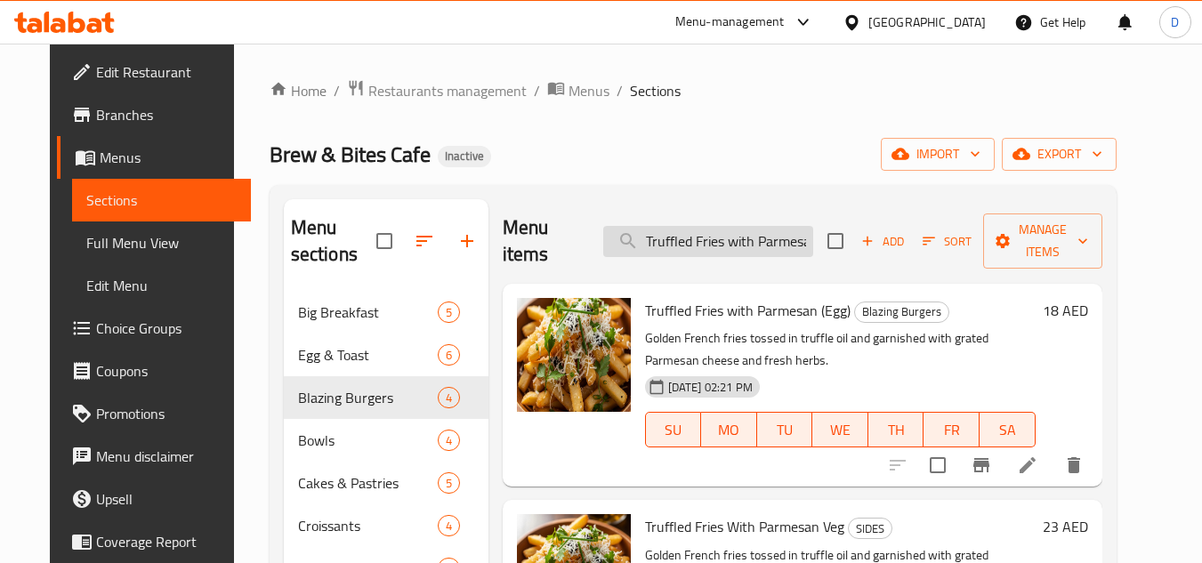
click at [747, 226] on input "Truffled Fries with Parmesan" at bounding box center [708, 241] width 210 height 31
paste input "una Lemon Sandwich"
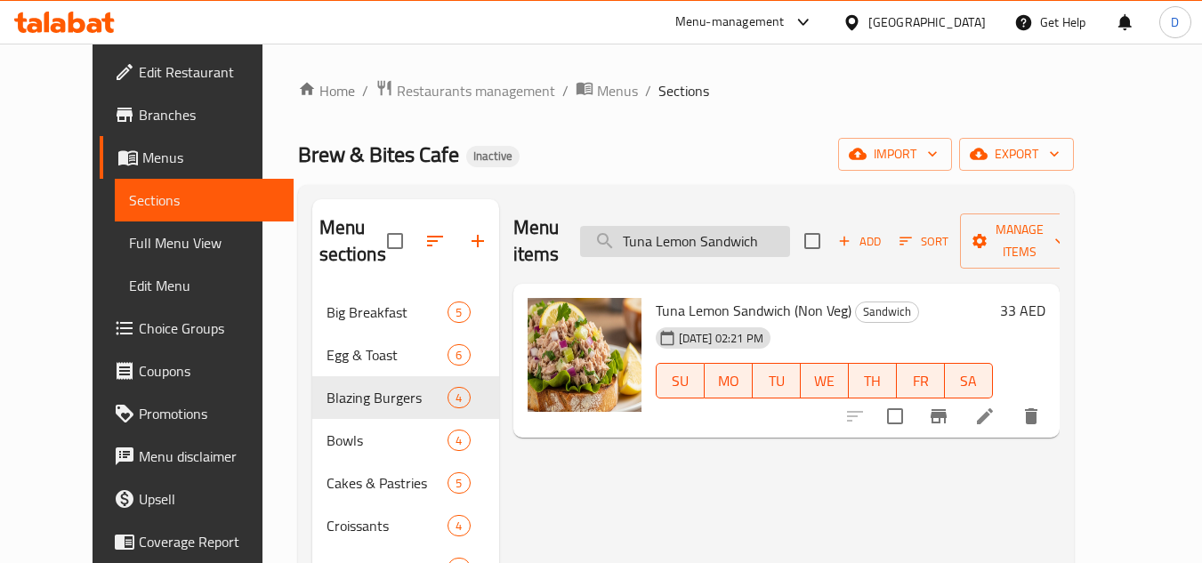
click at [762, 240] on input "Tuna Lemon Sandwich" at bounding box center [685, 241] width 210 height 31
paste input "rkey & Cheese"
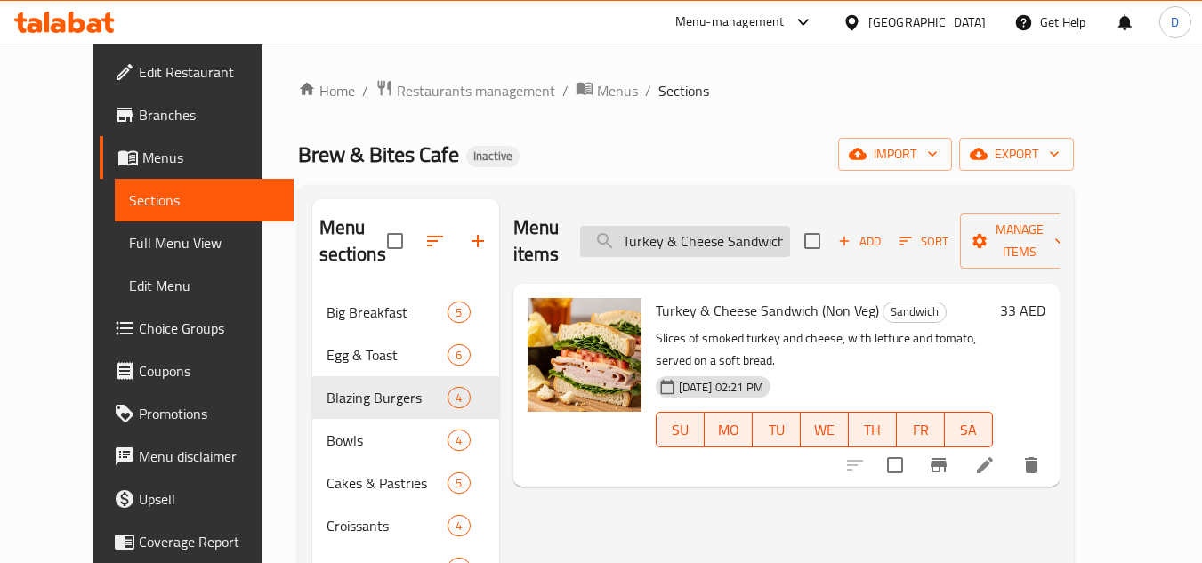
click at [691, 234] on input "Turkey & Cheese Sandwich" at bounding box center [685, 241] width 210 height 31
paste input "Bacon & Mushroom Omelet"
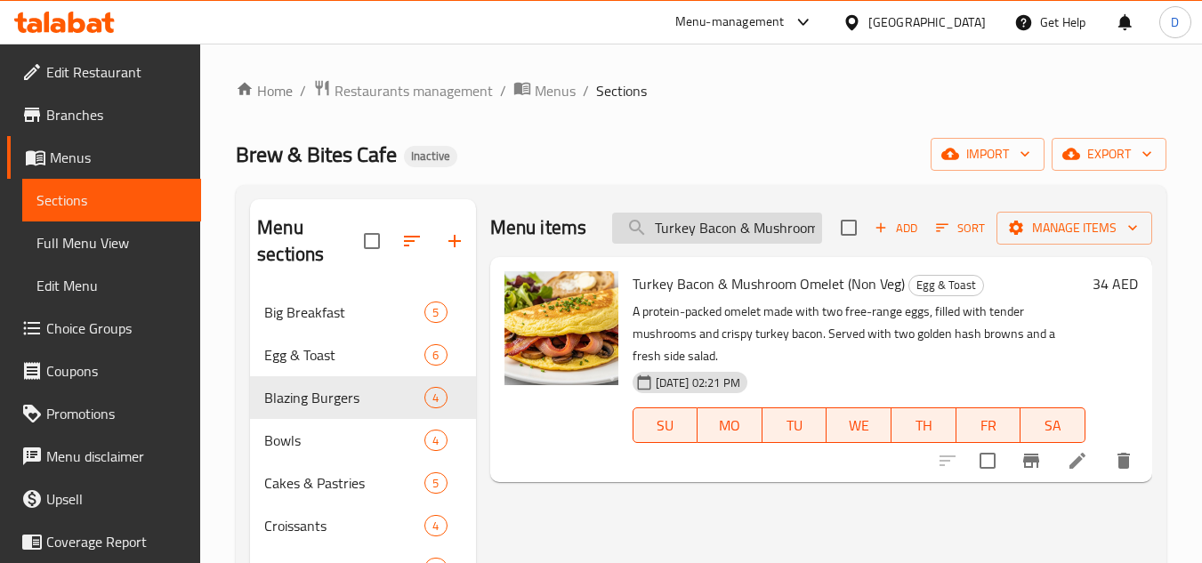
click at [679, 214] on input "Turkey Bacon & Mushroom Omelet" at bounding box center [717, 228] width 210 height 31
paste input "V60 Ho"
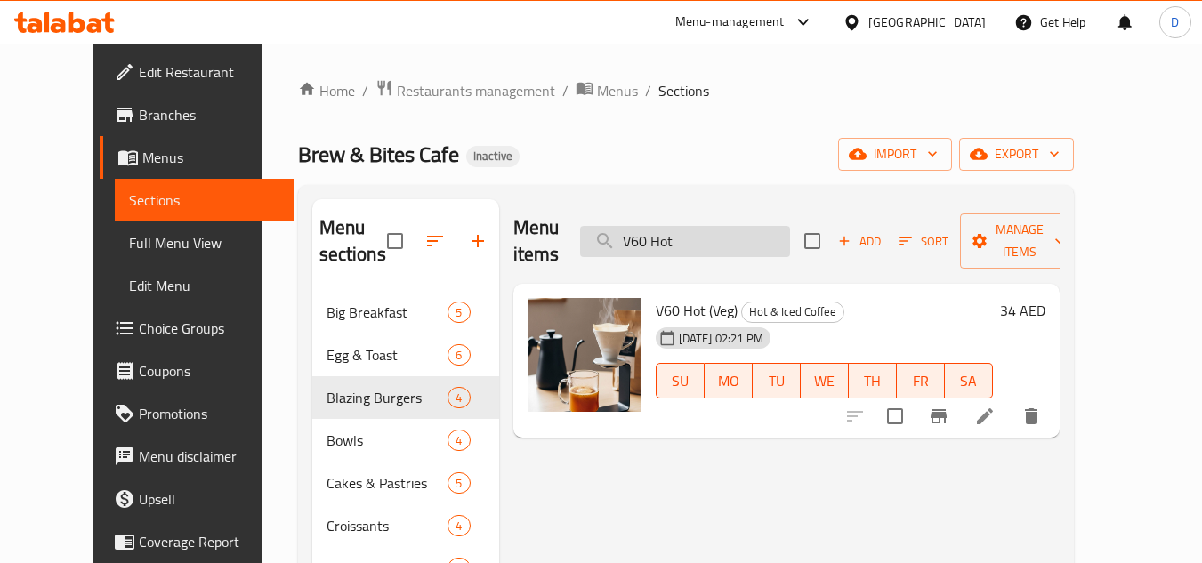
click at [682, 226] on input "V60 Hot" at bounding box center [685, 241] width 210 height 31
paste input "Iced"
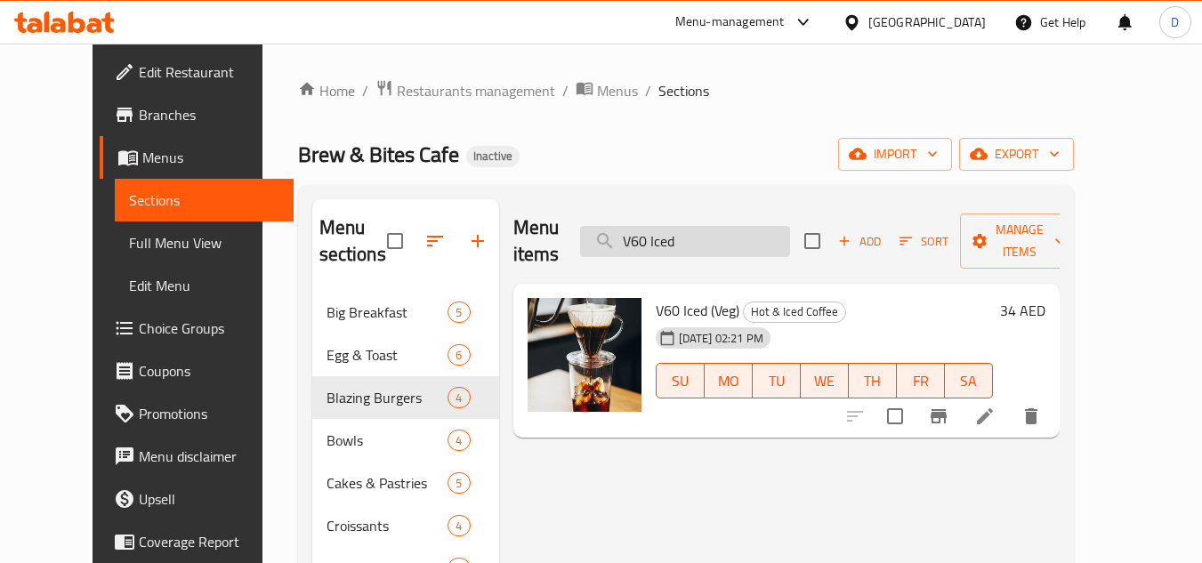
click at [714, 226] on input "V60 Iced" at bounding box center [685, 241] width 210 height 31
paste input "egan Mexican Rice Bowl"
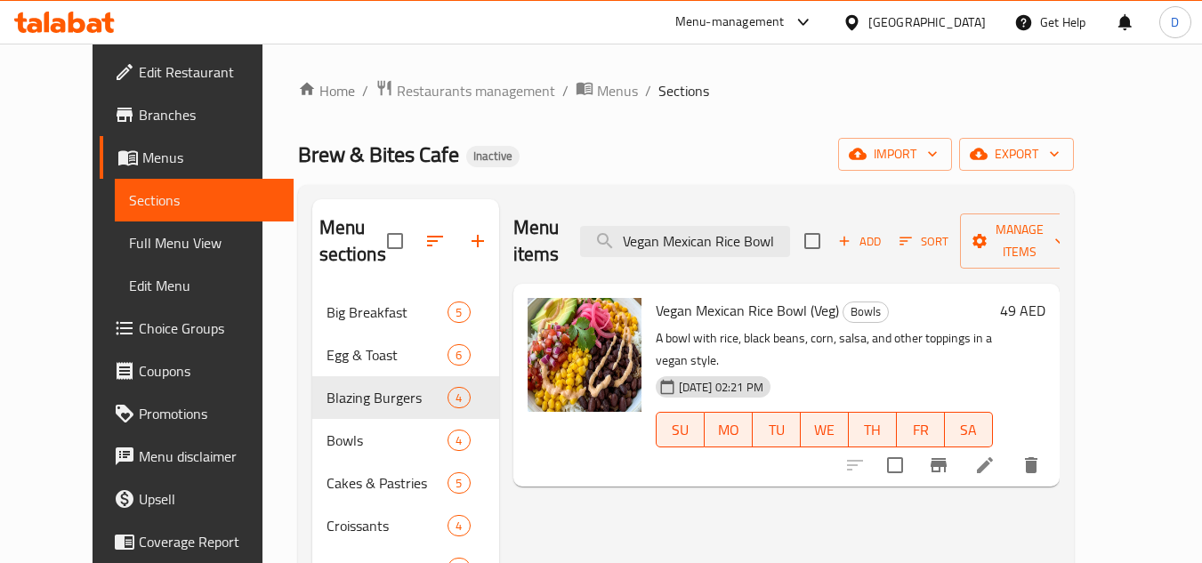
type input "Vegan Mexican Rice Bowl"
click at [129, 246] on span "Full Menu View" at bounding box center [204, 242] width 150 height 21
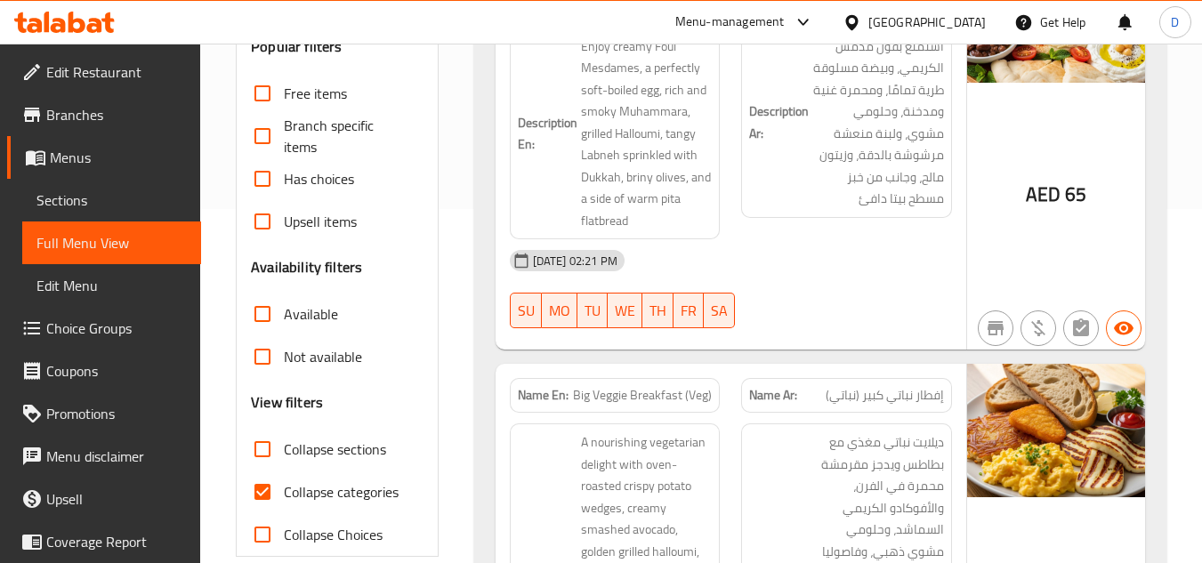
scroll to position [356, 0]
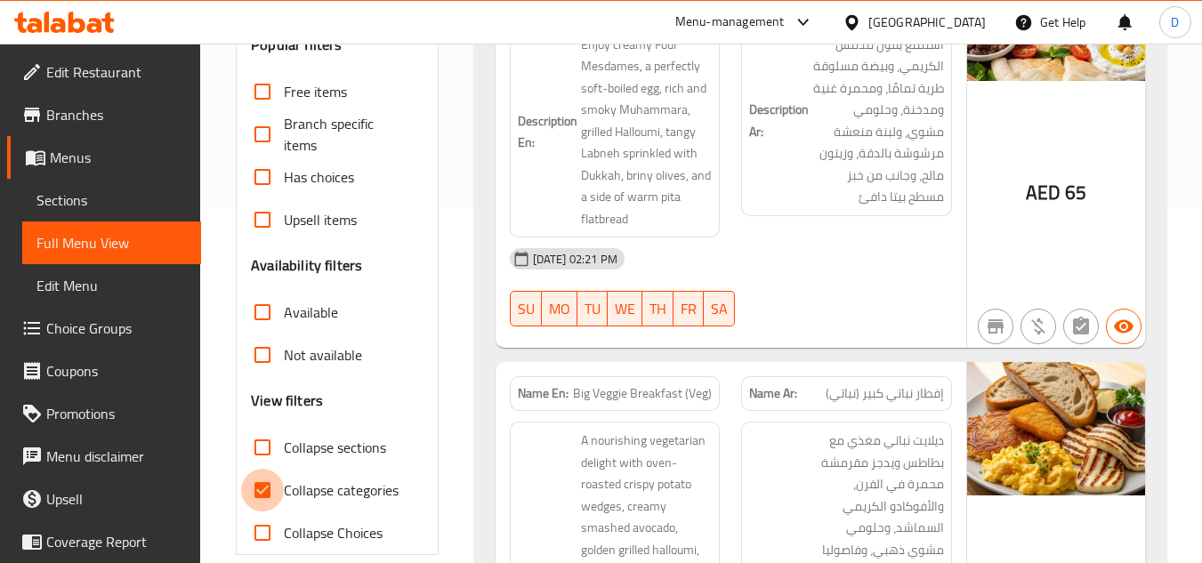
click at [275, 479] on input "Collapse categories" at bounding box center [262, 490] width 43 height 43
checkbox input "false"
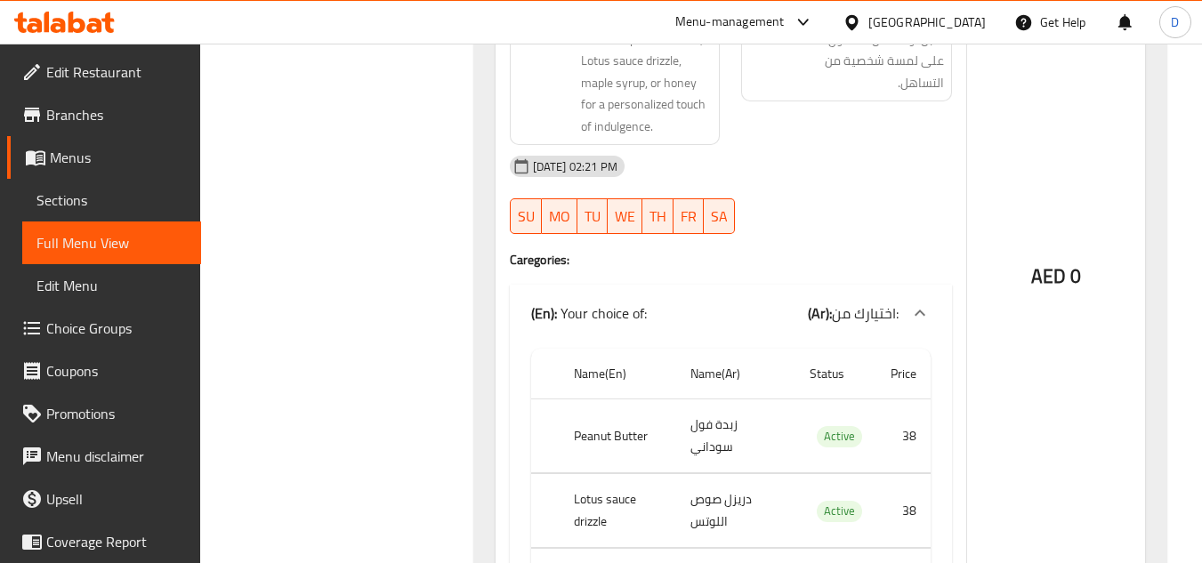
drag, startPoint x: 781, startPoint y: 340, endPoint x: 782, endPoint y: 432, distance: 92.5
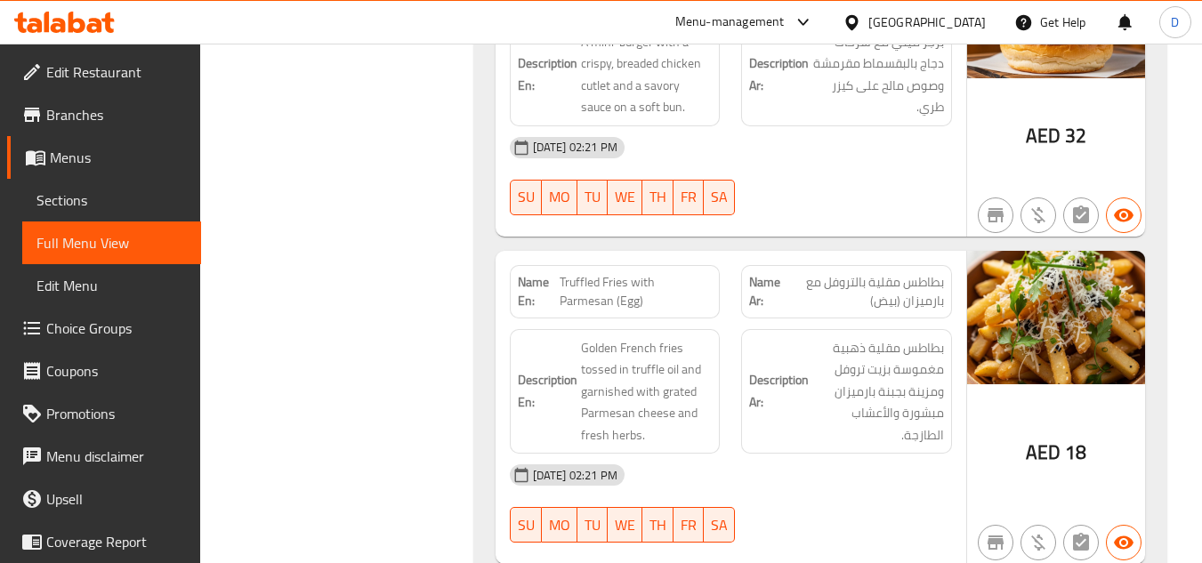
scroll to position [6043, 0]
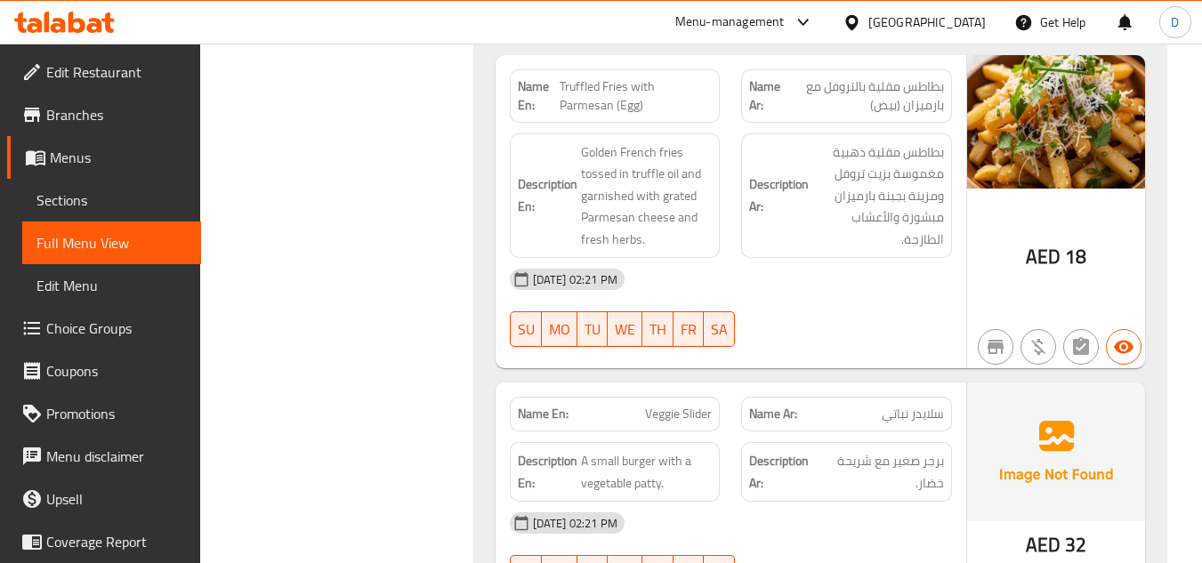
click at [674, 405] on span "Veggie Slider" at bounding box center [678, 414] width 67 height 19
copy span "Veggie Slider"
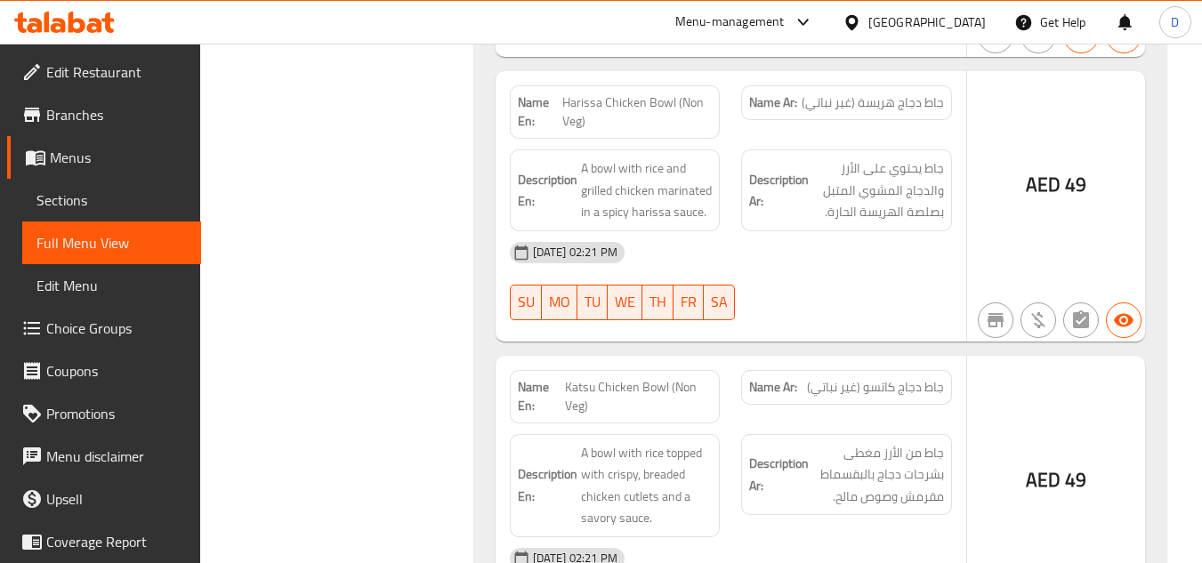
scroll to position [7645, 0]
click at [869, 371] on div "Name Ar: جاط دجاج كاتسو (غير نباتي)" at bounding box center [846, 388] width 211 height 35
click at [1062, 357] on div "AED 49" at bounding box center [1056, 503] width 178 height 292
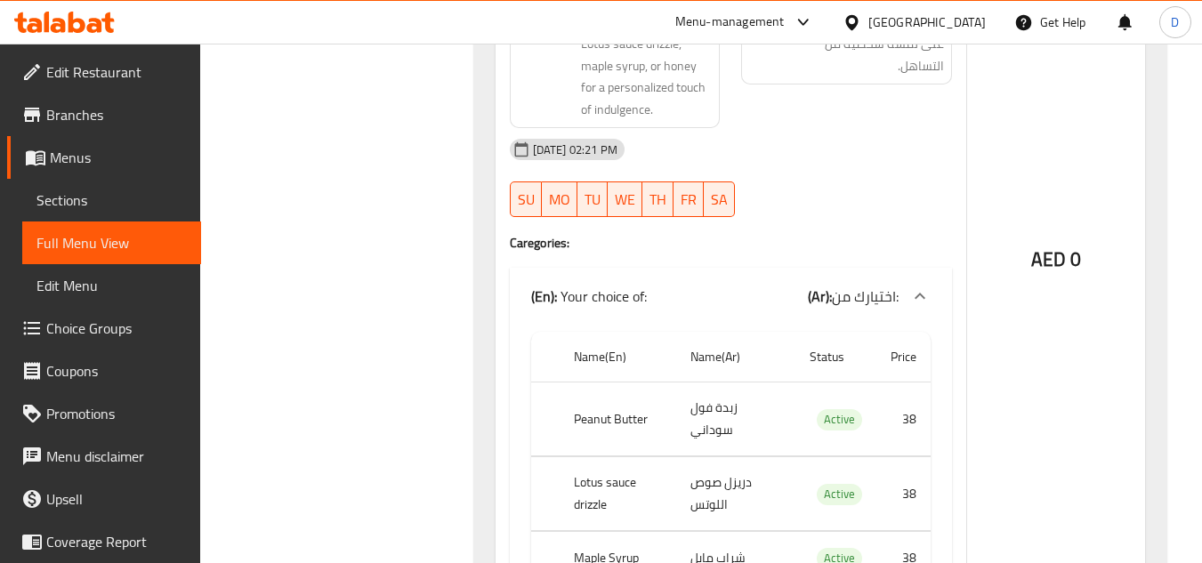
scroll to position [7467, 0]
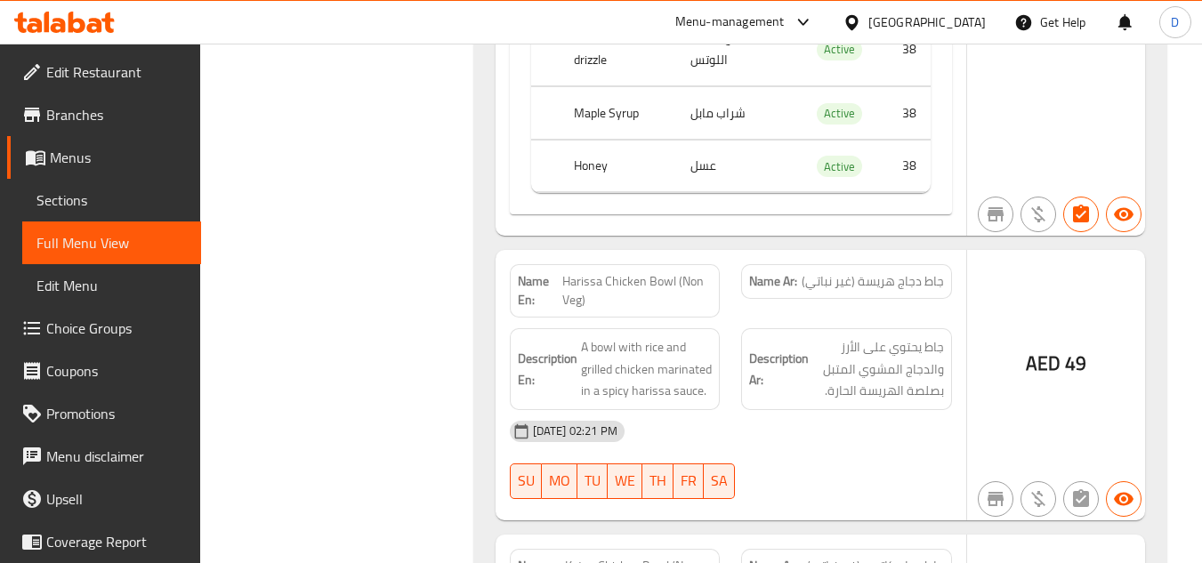
click at [577, 272] on span "Harissa Chicken Bowl (Non Veg)" at bounding box center [636, 290] width 149 height 37
copy span "Harissa"
click at [538, 348] on strong "Description En:" at bounding box center [548, 370] width 60 height 44
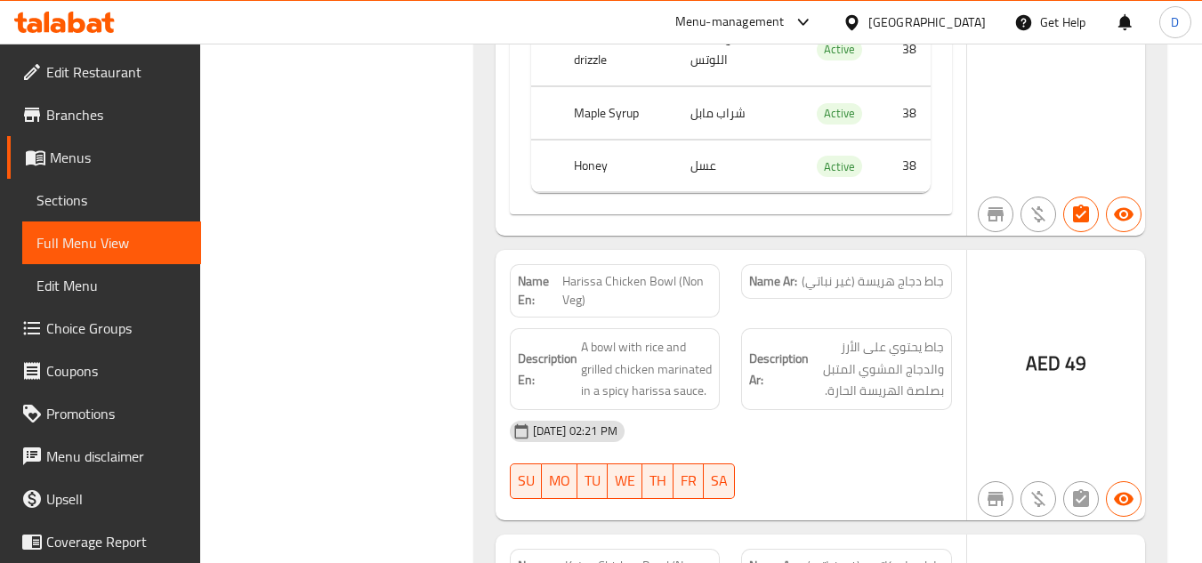
click at [732, 318] on div "Description Ar: جاط يحتوي على الأرز والدجاج المشوي المتبل بصلصة الهريسة الحارة." at bounding box center [847, 369] width 232 height 103
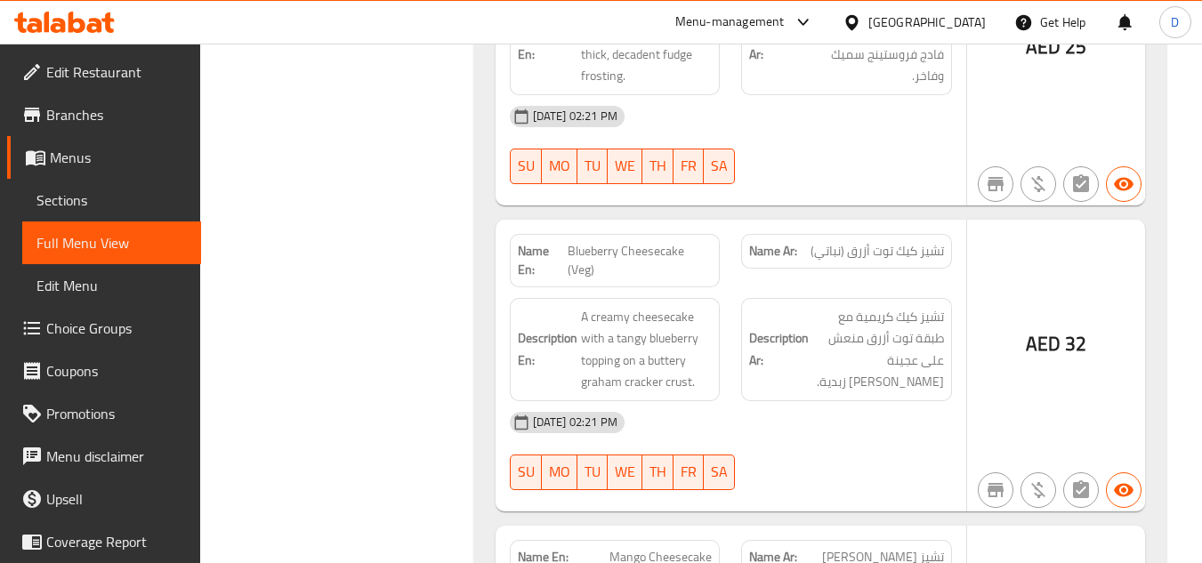
scroll to position [9514, 0]
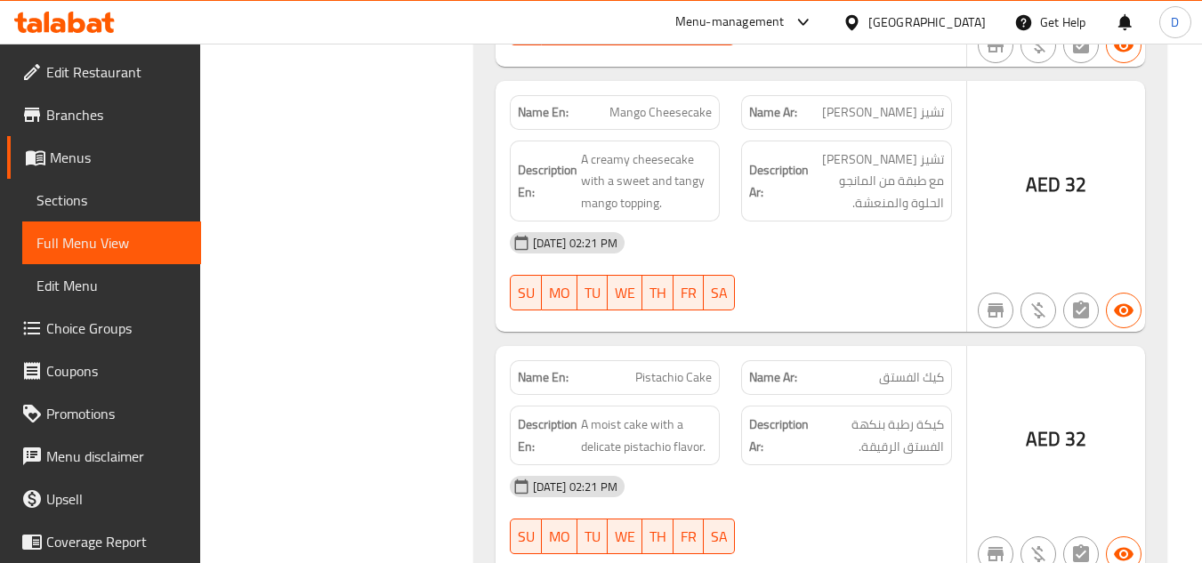
click at [644, 360] on div "Name En: Pistachio Cake" at bounding box center [615, 377] width 211 height 35
click at [646, 368] on span "Pistachio Cake" at bounding box center [673, 377] width 77 height 19
click at [648, 368] on span "Pistachio Cake" at bounding box center [673, 377] width 77 height 19
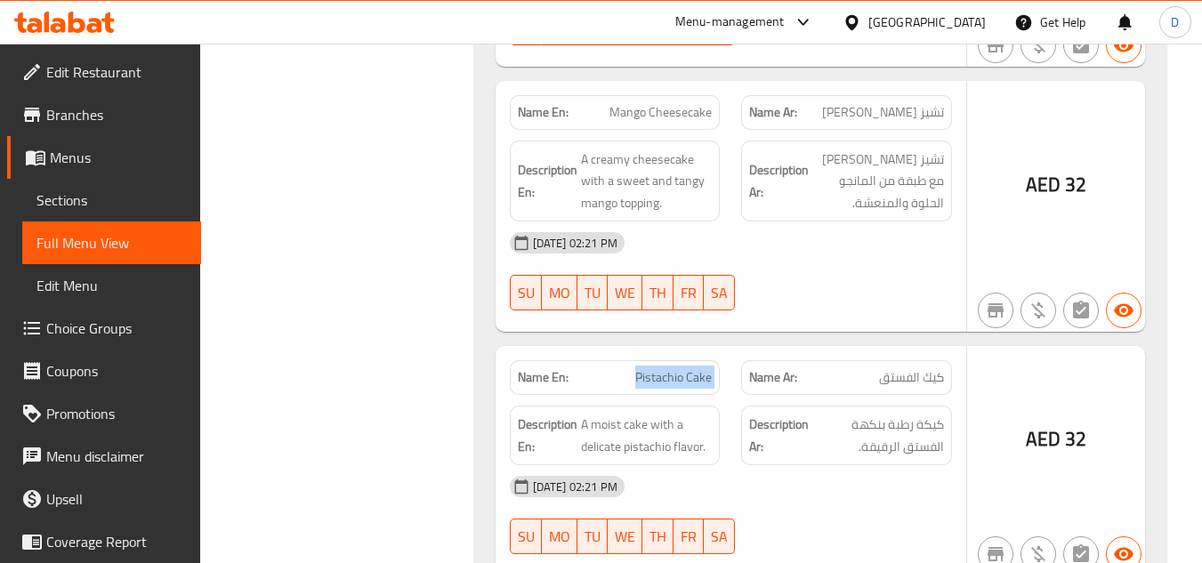
click at [648, 368] on span "Pistachio Cake" at bounding box center [673, 377] width 77 height 19
copy span "Pistachio Cake"
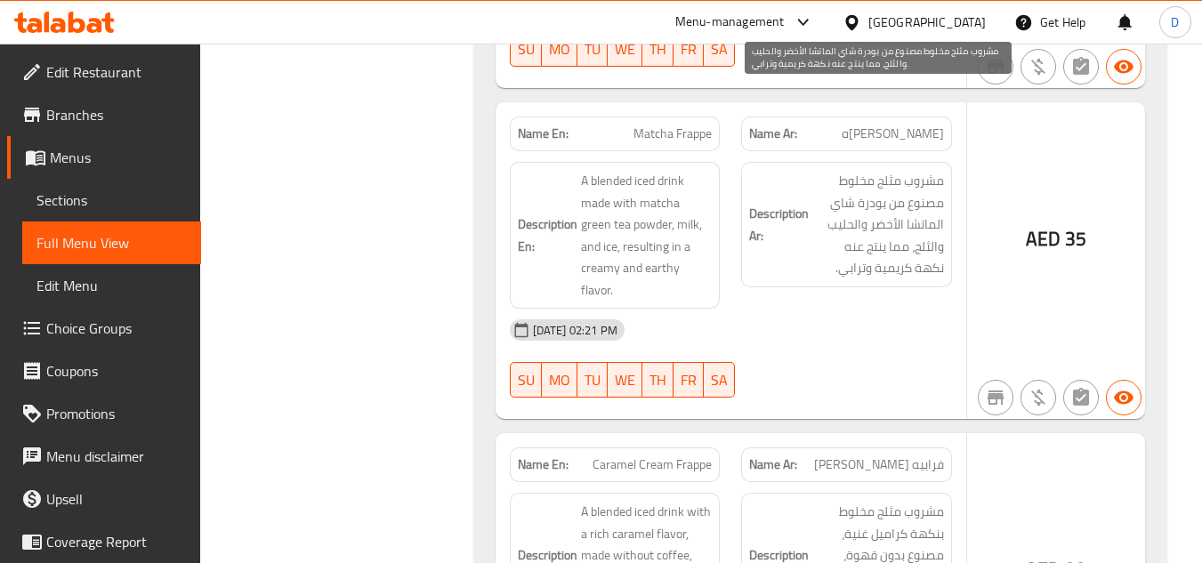
scroll to position [12450, 0]
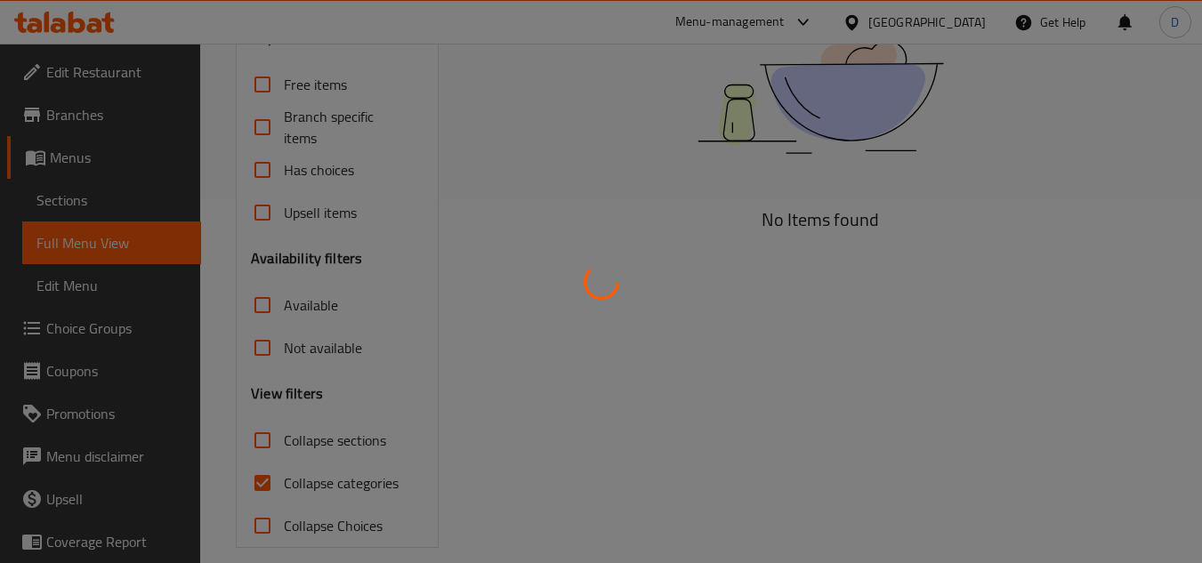
scroll to position [383, 0]
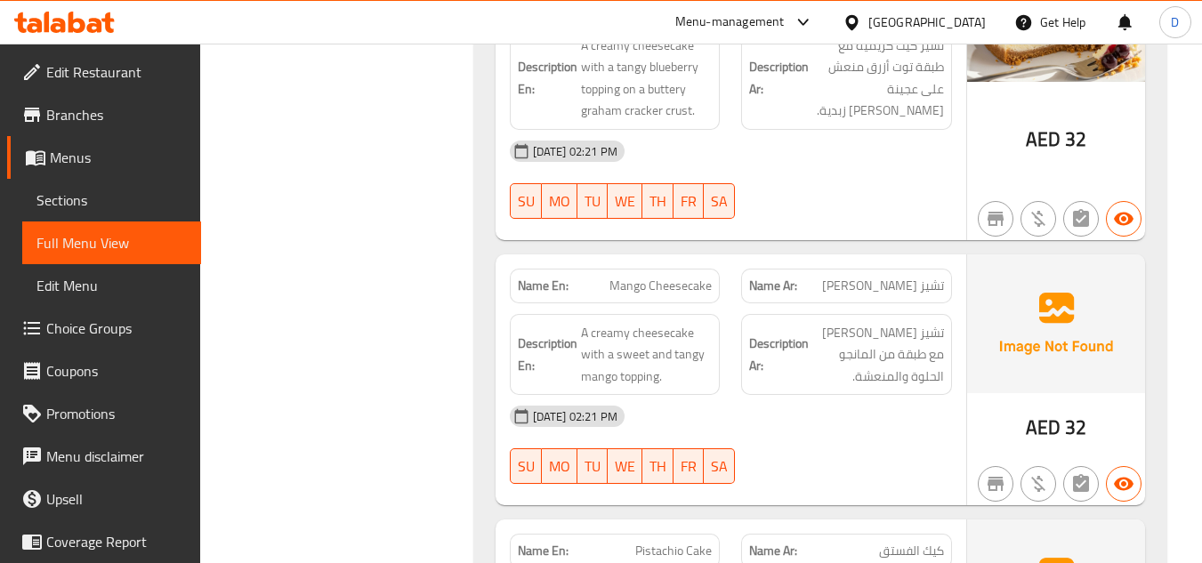
scroll to position [8862, 0]
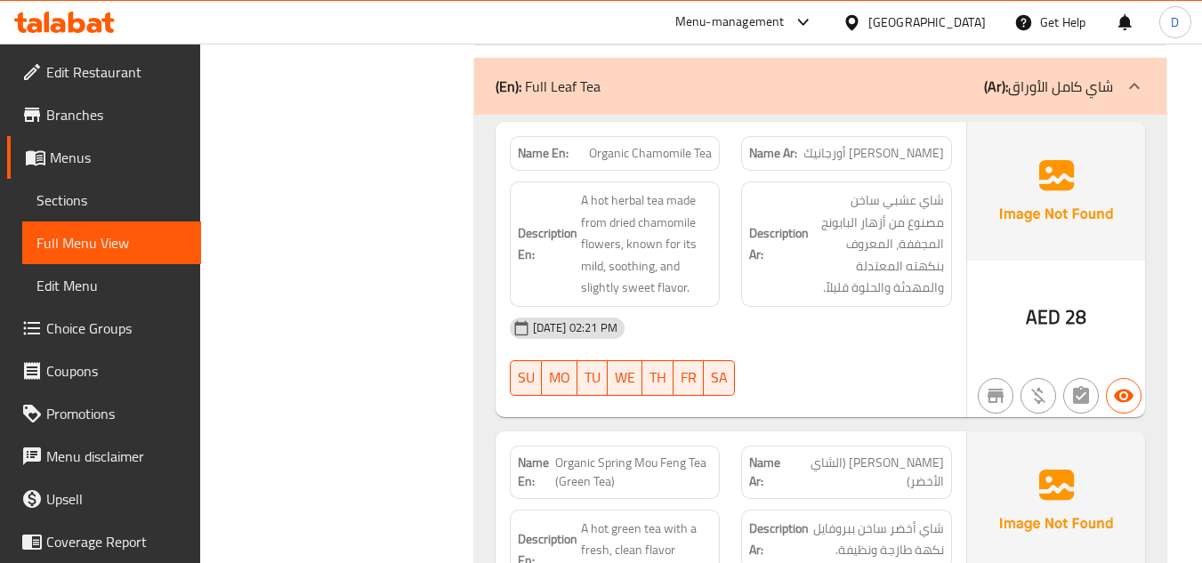
drag, startPoint x: 823, startPoint y: 434, endPoint x: 834, endPoint y: 456, distance: 23.9
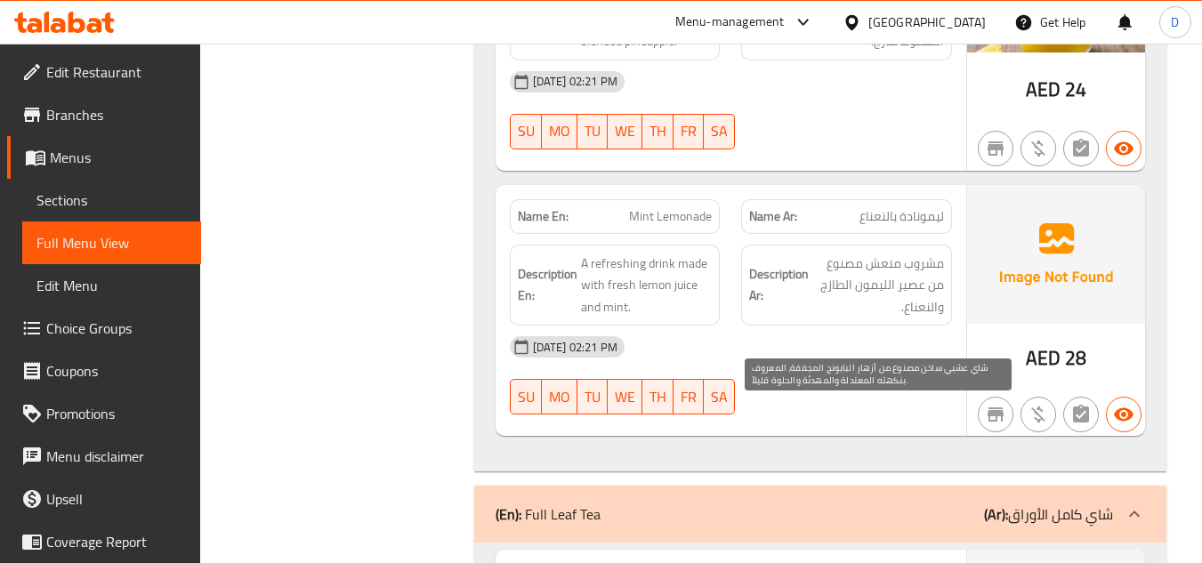
scroll to position [15027, 0]
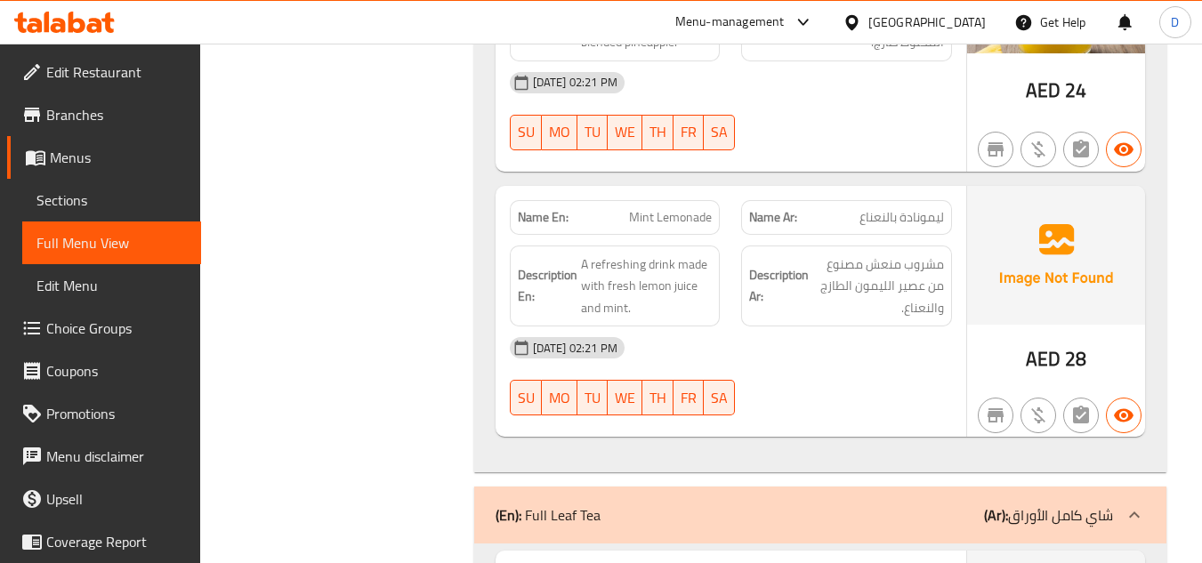
copy span "Tea"
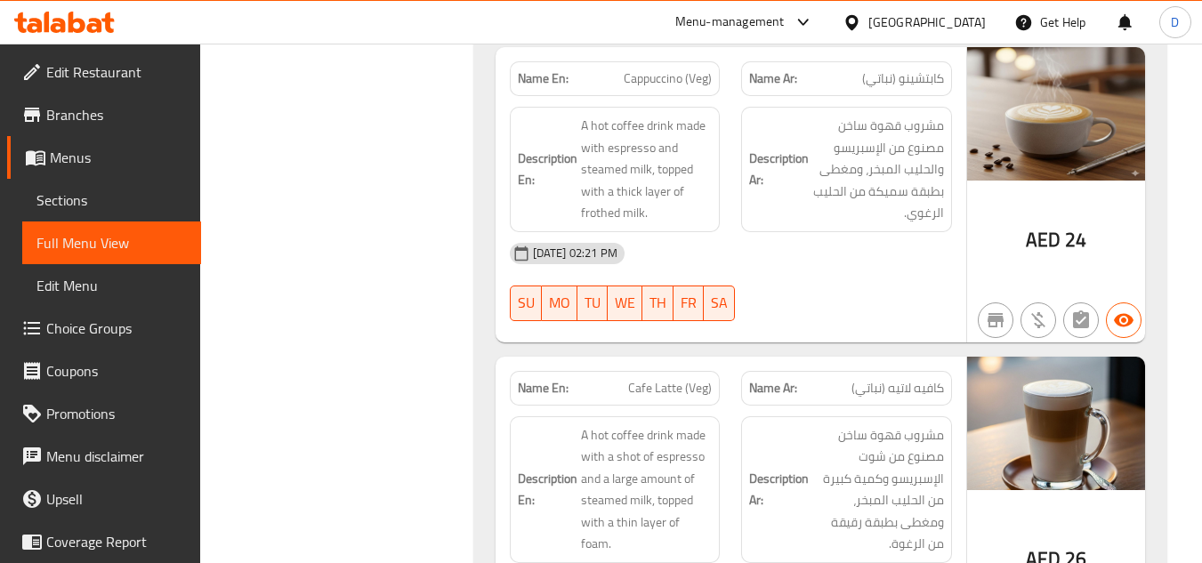
drag, startPoint x: 767, startPoint y: 347, endPoint x: 782, endPoint y: 428, distance: 82.4
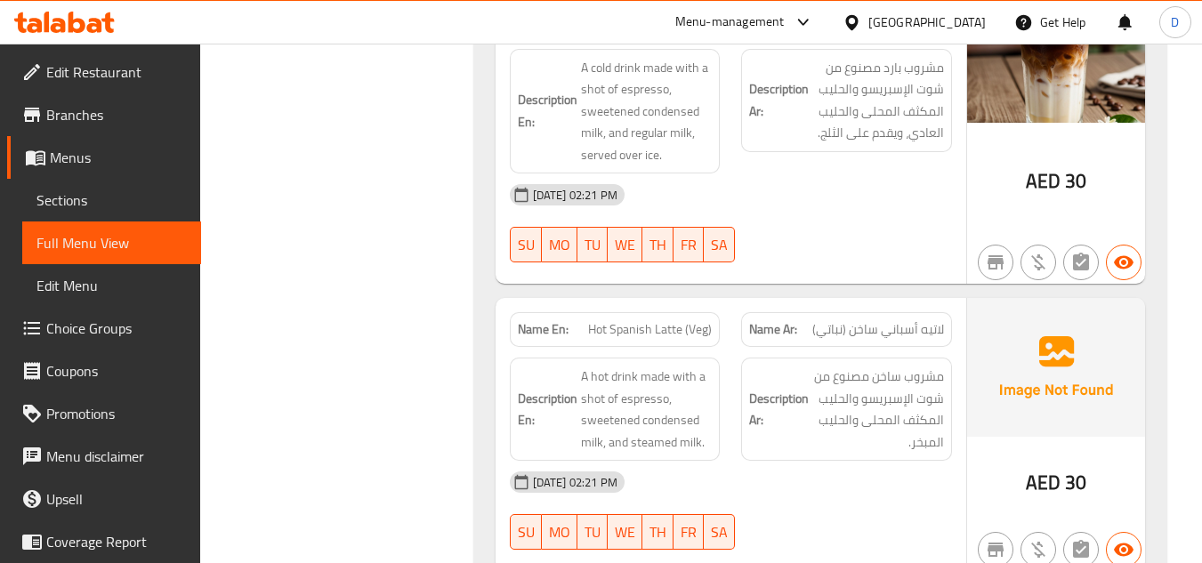
drag, startPoint x: 782, startPoint y: 428, endPoint x: 763, endPoint y: 479, distance: 54.1
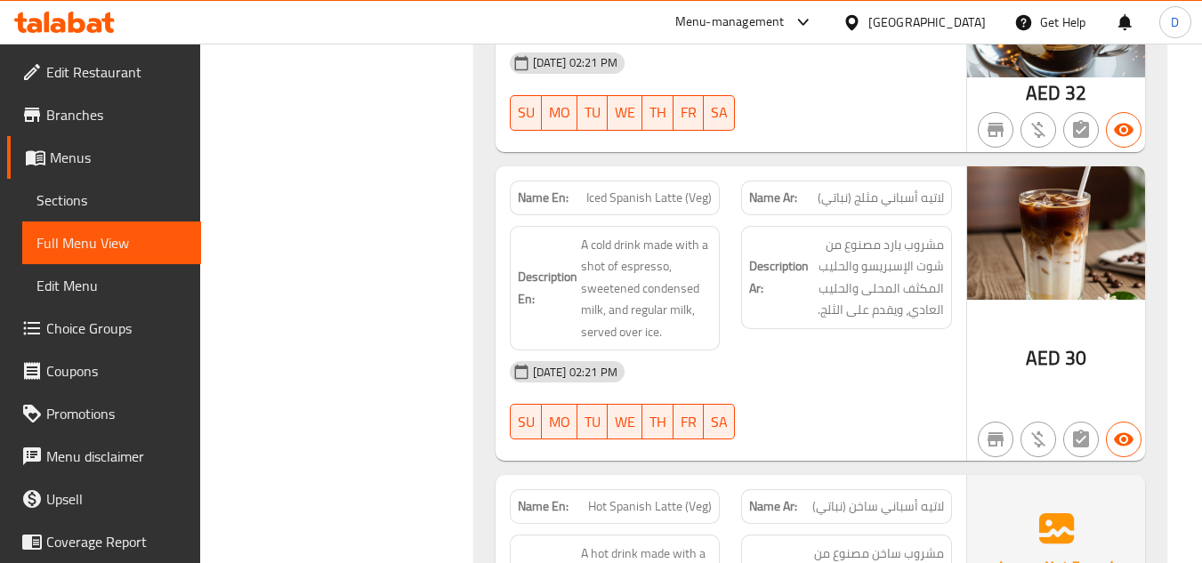
scroll to position [21225, 0]
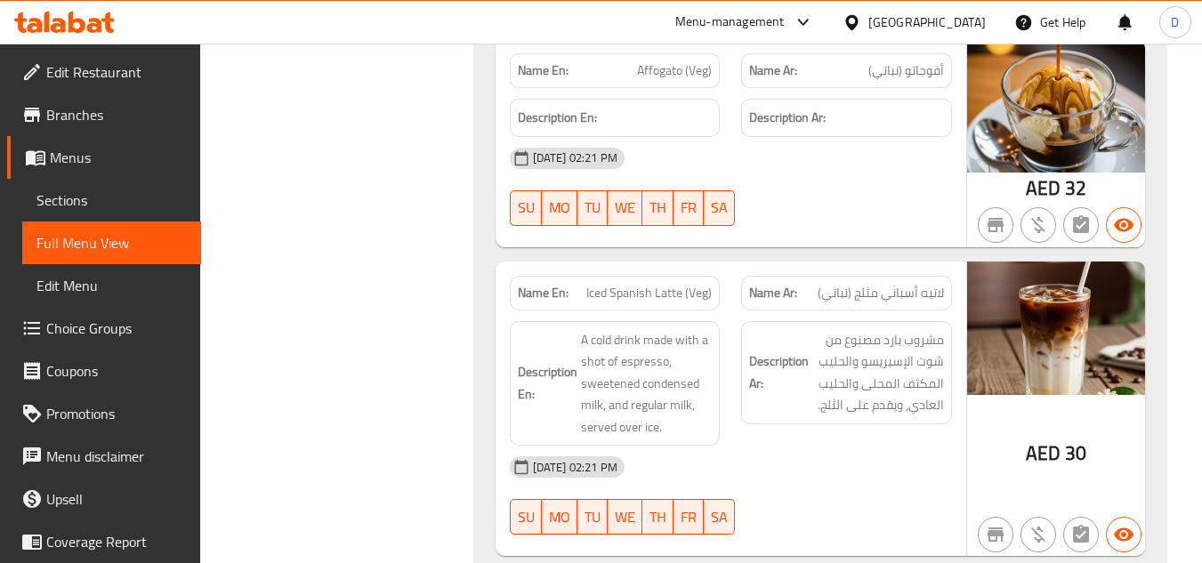
copy span "Latte"
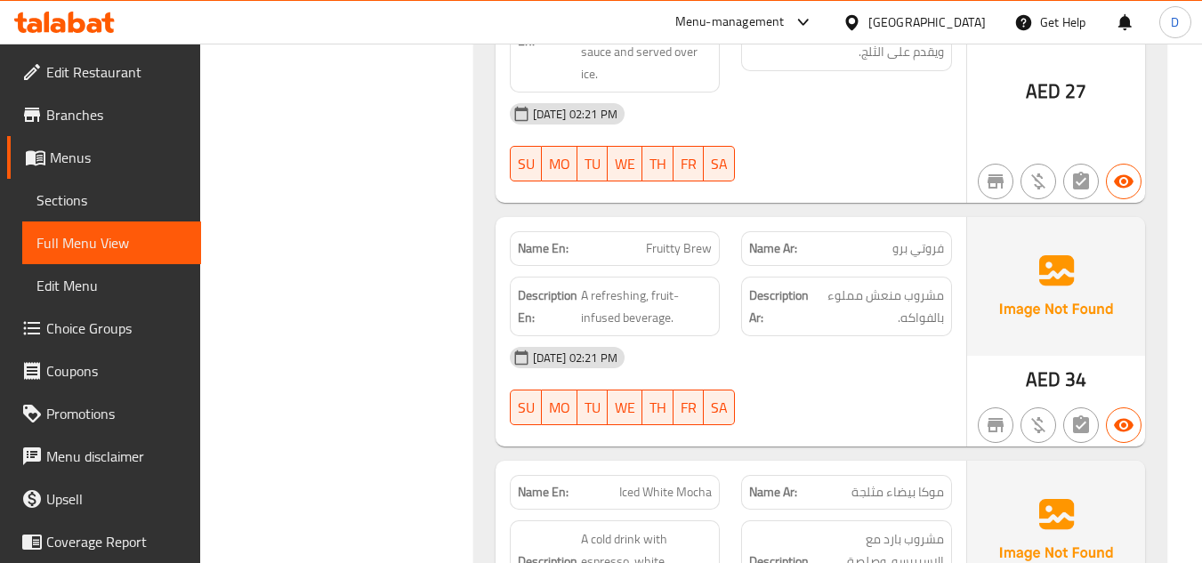
drag, startPoint x: 787, startPoint y: 394, endPoint x: 795, endPoint y: 461, distance: 67.2
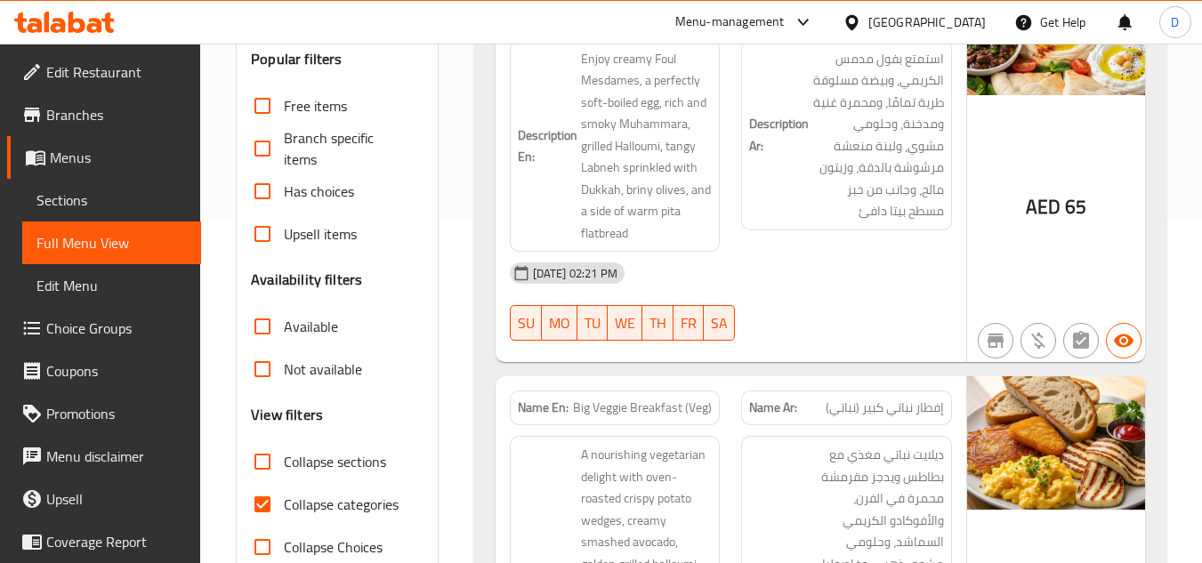
scroll to position [445, 0]
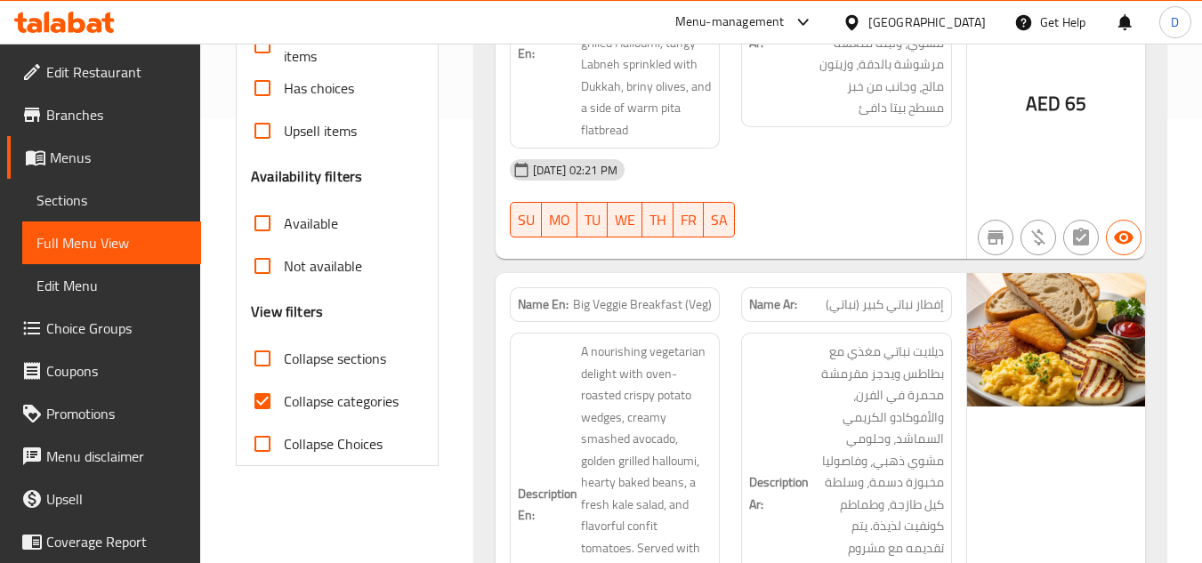
click at [260, 394] on input "Collapse categories" at bounding box center [262, 401] width 43 height 43
checkbox input "false"
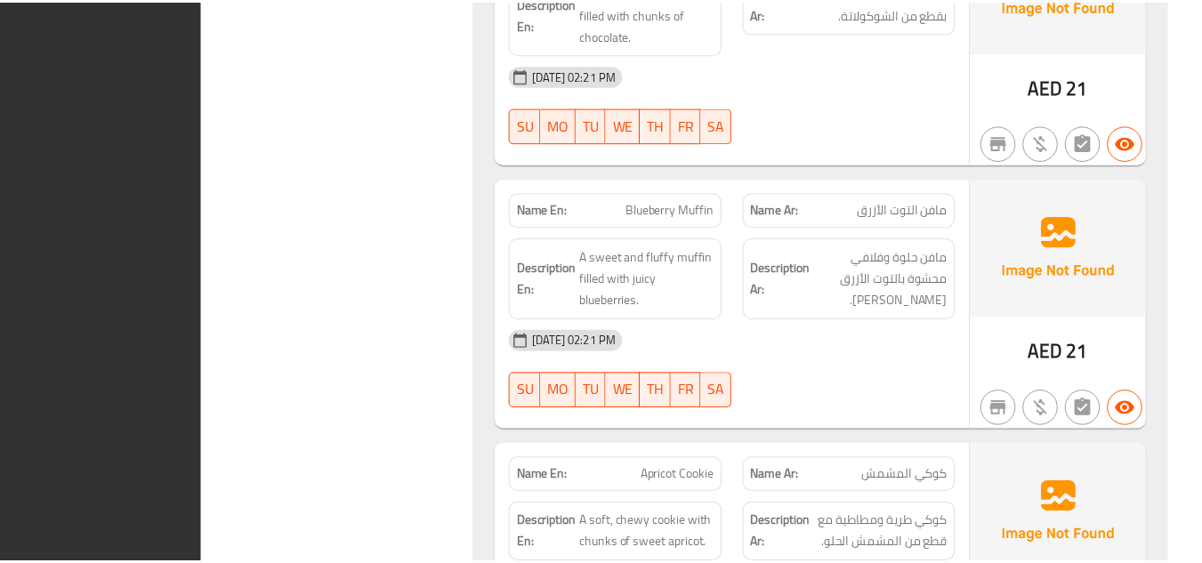
scroll to position [42253, 0]
